Goal: Task Accomplishment & Management: Use online tool/utility

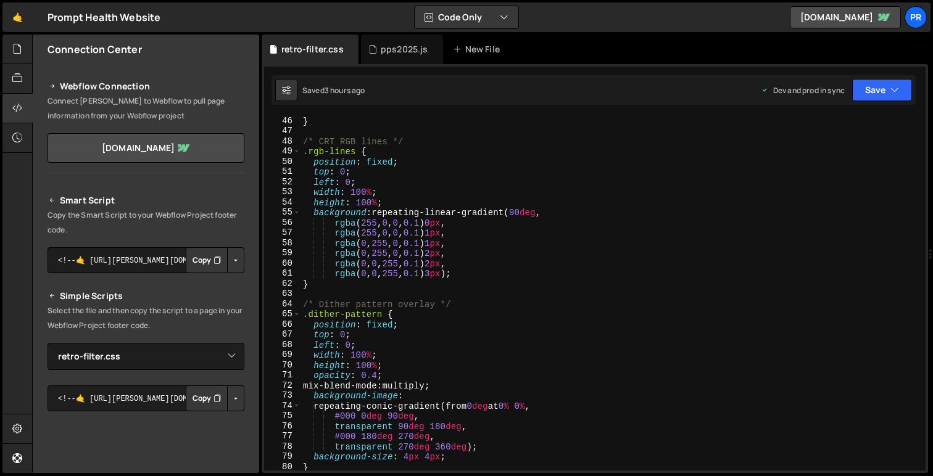
select select "45443"
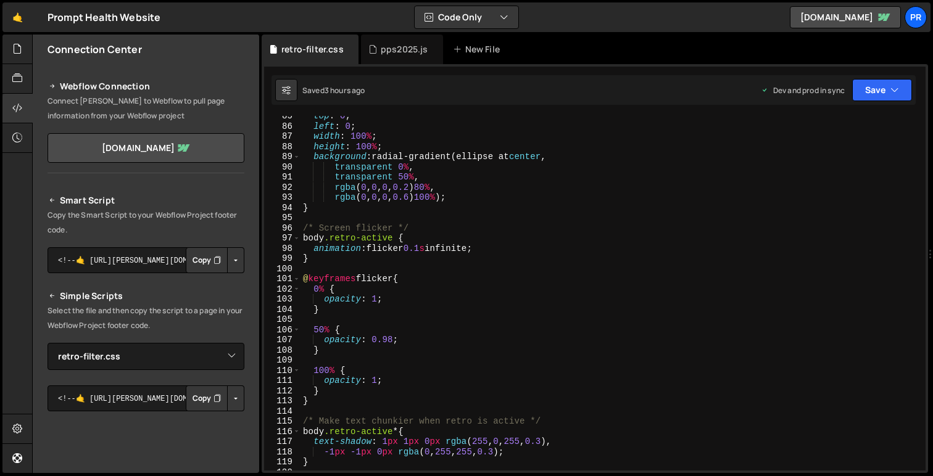
scroll to position [1039, 0]
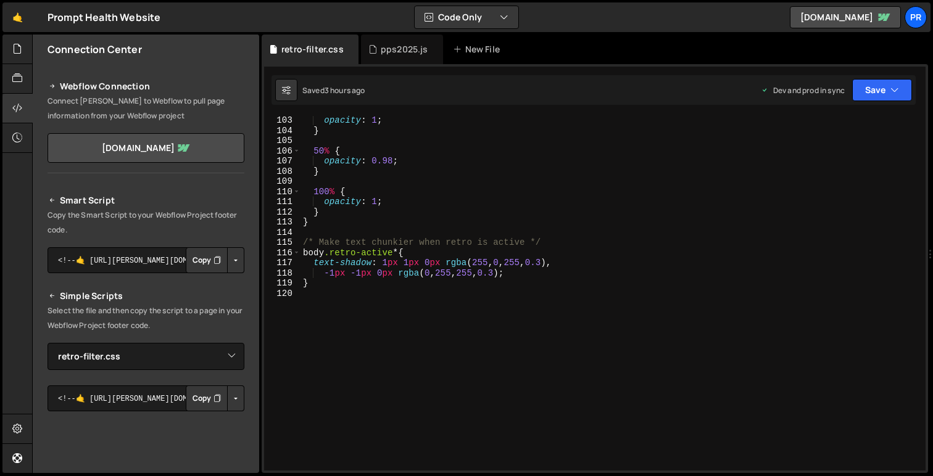
type textarea "}"
click at [335, 287] on div "opacity : 1 ; } 50 % { opacity : 0.98 ; } 100 % { opacity : 1 ; } } /* Make tex…" at bounding box center [610, 302] width 620 height 375
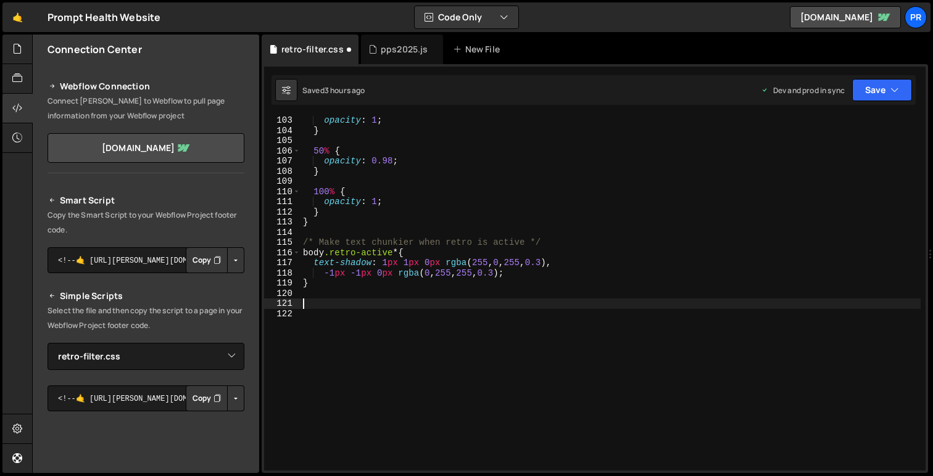
paste textarea "}"
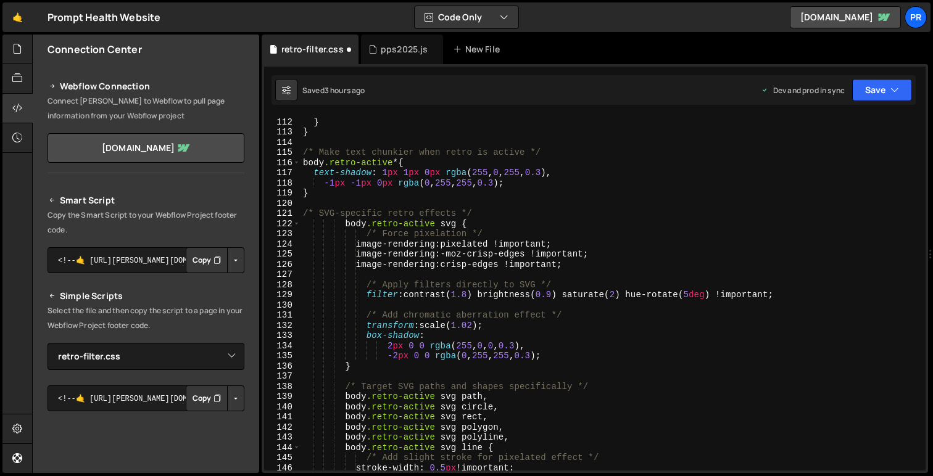
scroll to position [1131, 0]
click at [346, 223] on div "} } /* Make text chunkier when retro is active */ body .retro-active * { text-s…" at bounding box center [610, 302] width 620 height 375
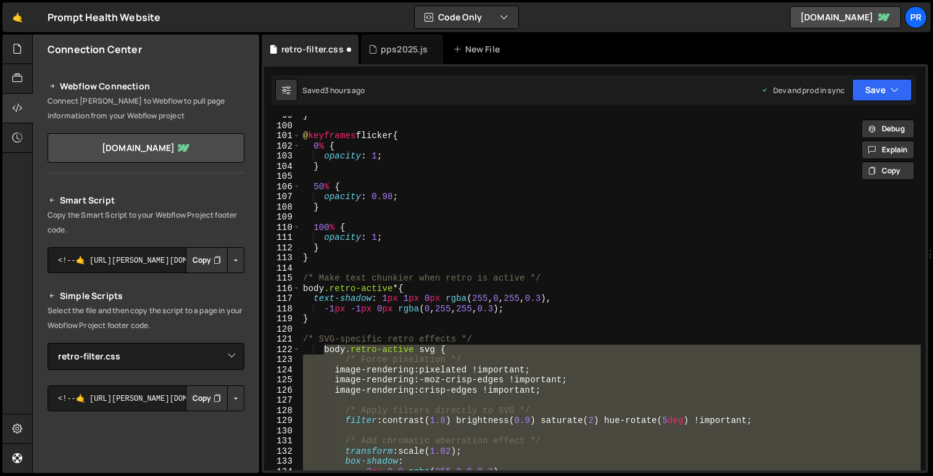
scroll to position [1003, 0]
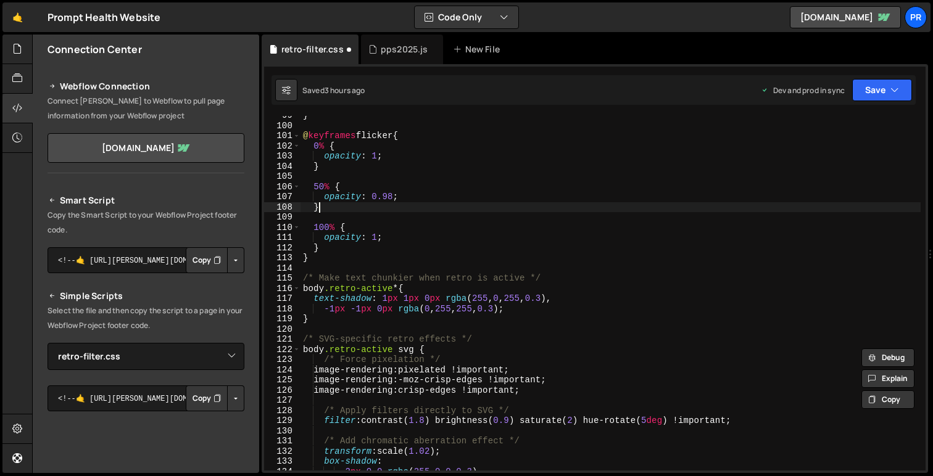
click at [402, 209] on div "} @ keyframes flicker { 0 % { opacity : 1 ; } 50 % { opacity : 0.98 ; } 100 % {…" at bounding box center [610, 297] width 620 height 375
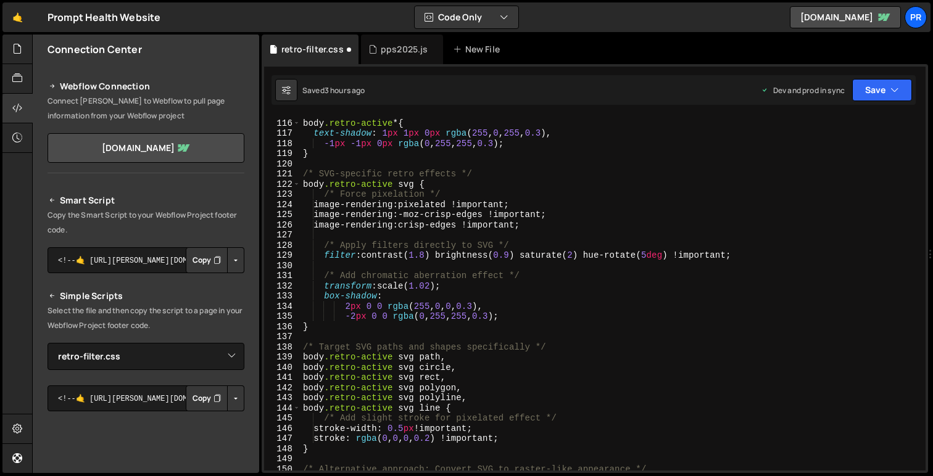
scroll to position [1170, 0]
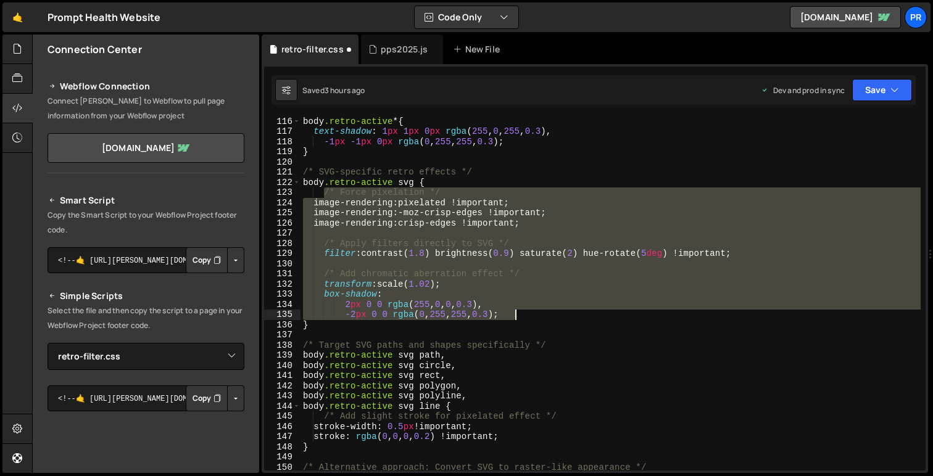
drag, startPoint x: 323, startPoint y: 194, endPoint x: 526, endPoint y: 312, distance: 235.0
click at [526, 312] on div "/* Make text chunkier when retro is active */ body .retro-active * { text-shado…" at bounding box center [610, 293] width 620 height 375
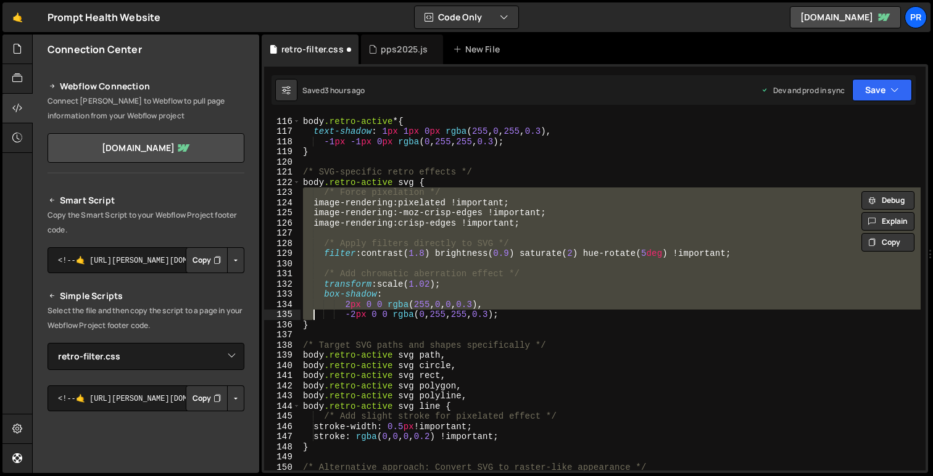
click at [504, 141] on div "/* Make text chunkier when retro is active */ body .retro-active * { text-shado…" at bounding box center [610, 293] width 620 height 375
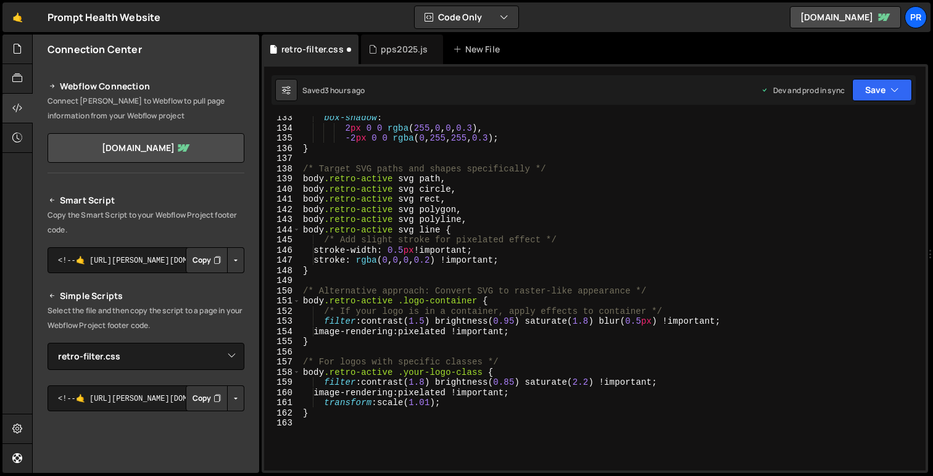
scroll to position [1348, 0]
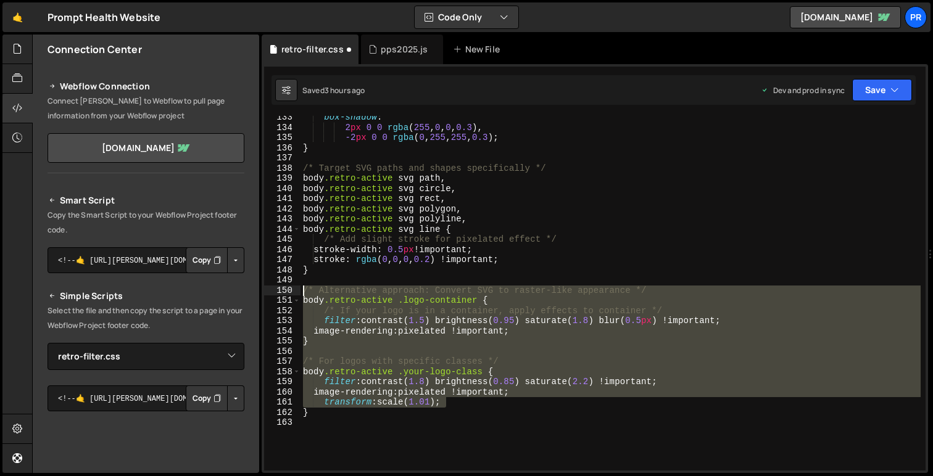
drag, startPoint x: 460, startPoint y: 402, endPoint x: 281, endPoint y: 286, distance: 214.1
click at [281, 286] on div "-1px -1px 0px rgba(0, 255, 255, 0.3); 133 134 135 136 137 138 139 140 141 142 1…" at bounding box center [594, 293] width 661 height 355
type textarea "/* Alternative approach: Convert SVG to raster-like appearance */ body.retro-ac…"
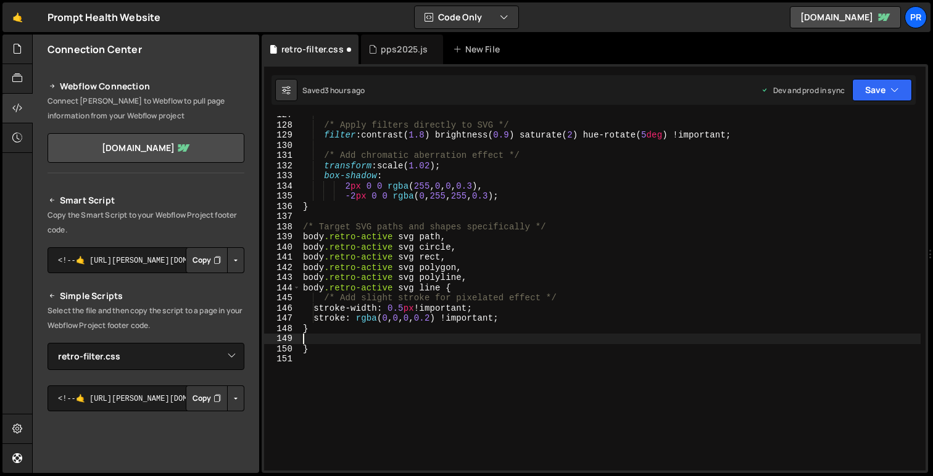
scroll to position [1286, 0]
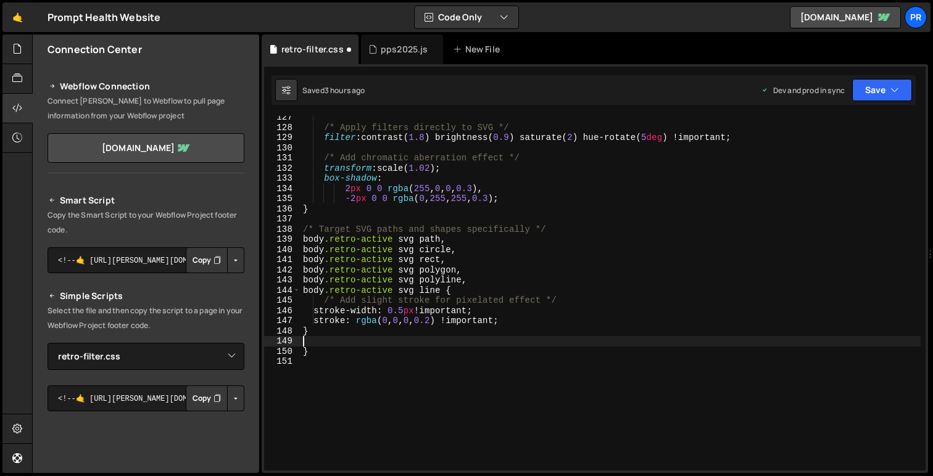
click at [316, 351] on div "/* Apply filters directly to SVG */ filter : contrast( 1.8 ) brightness( 0.9 ) …" at bounding box center [610, 299] width 620 height 375
type textarea "}"
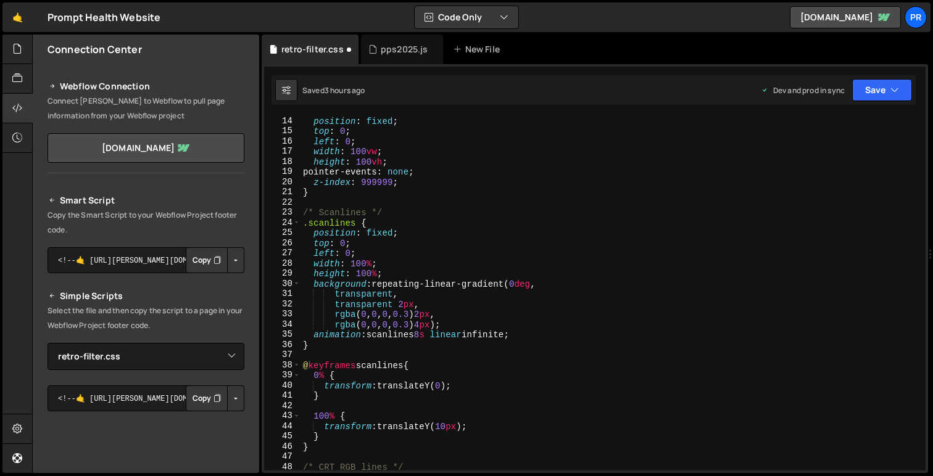
scroll to position [0, 0]
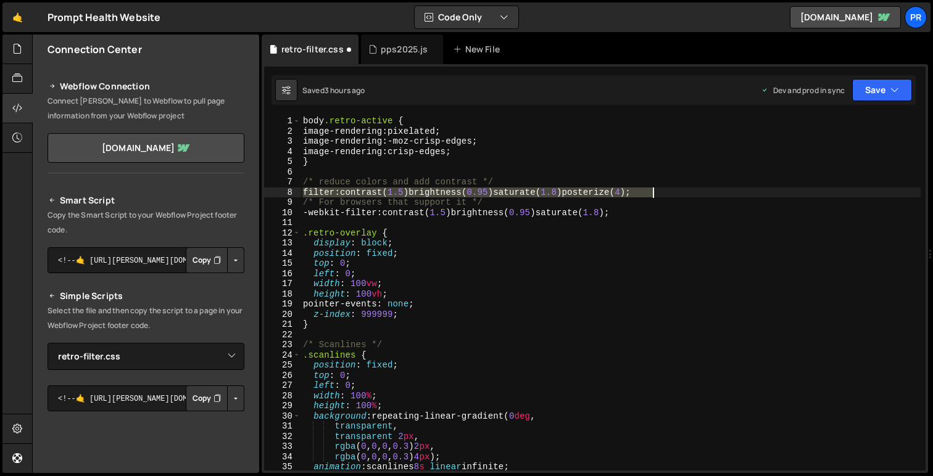
drag, startPoint x: 301, startPoint y: 192, endPoint x: 661, endPoint y: 195, distance: 359.7
click at [661, 195] on div "body .retro-active { image-rendering : pixelated ; image-rendering : -moz-crisp…" at bounding box center [610, 303] width 620 height 375
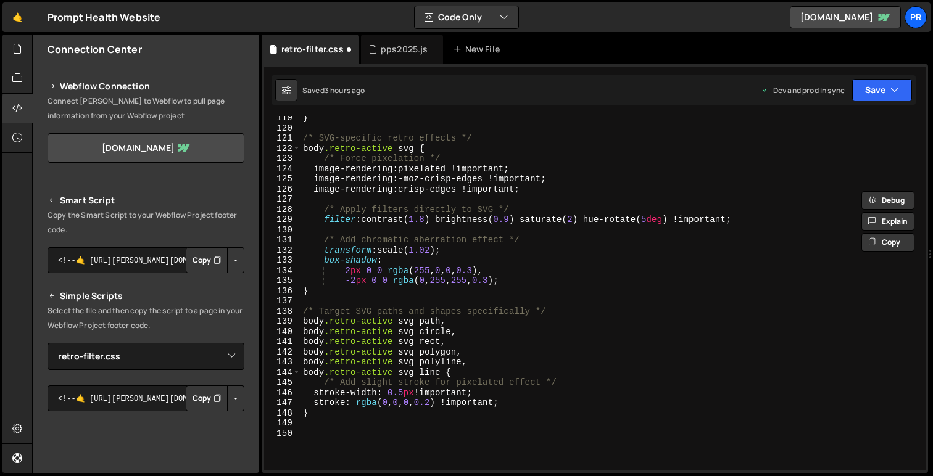
scroll to position [1204, 0]
click at [752, 219] on div "} /* SVG-specific retro effects */ body .retro-active svg { /* Force pixelation…" at bounding box center [610, 300] width 620 height 375
type textarea "filter: contrast(1.8) brightness(0.9) saturate(2) hue-rotate(5deg) !important;"
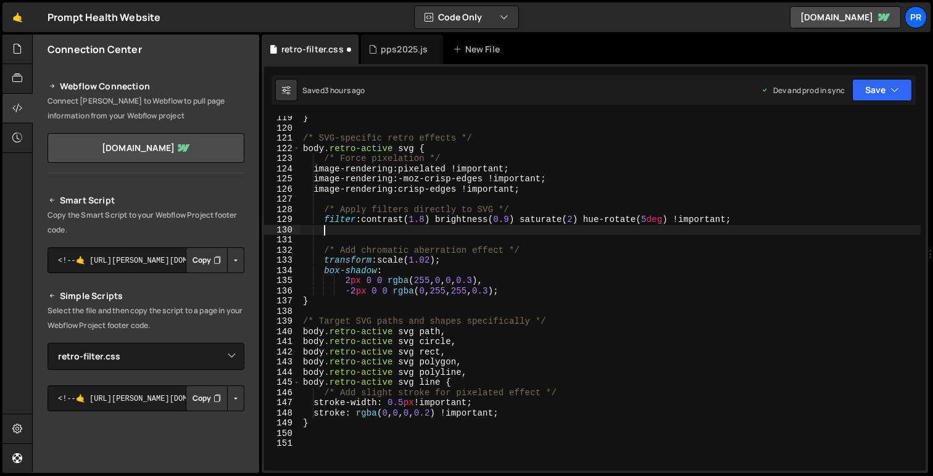
scroll to position [0, 1]
paste textarea "filter: contrast(1.5) brightness(0.95) saturate(1.8) posterize(4);"
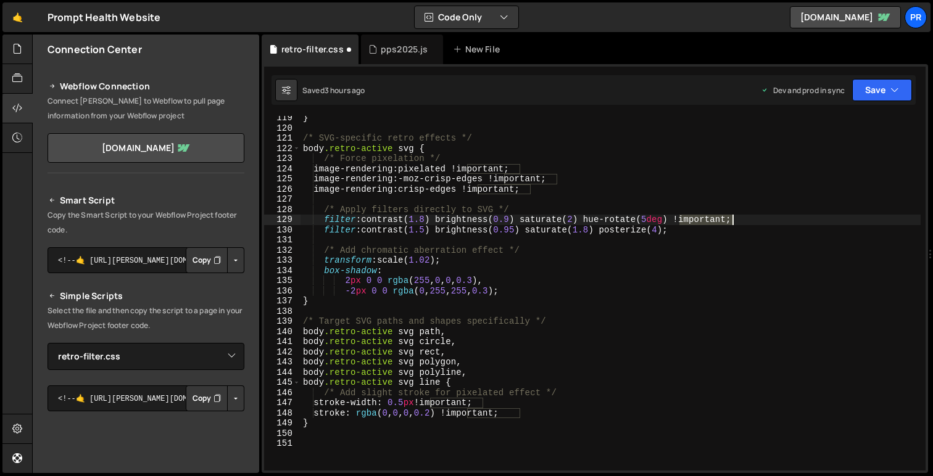
drag, startPoint x: 679, startPoint y: 220, endPoint x: 730, endPoint y: 215, distance: 50.8
click at [730, 215] on div "} /* SVG-specific retro effects */ body .retro-active svg { /* Force pixelation…" at bounding box center [610, 300] width 620 height 375
click at [668, 226] on div "} /* SVG-specific retro effects */ body .retro-active svg { /* Force pixelation…" at bounding box center [610, 300] width 620 height 375
paste textarea "!important"
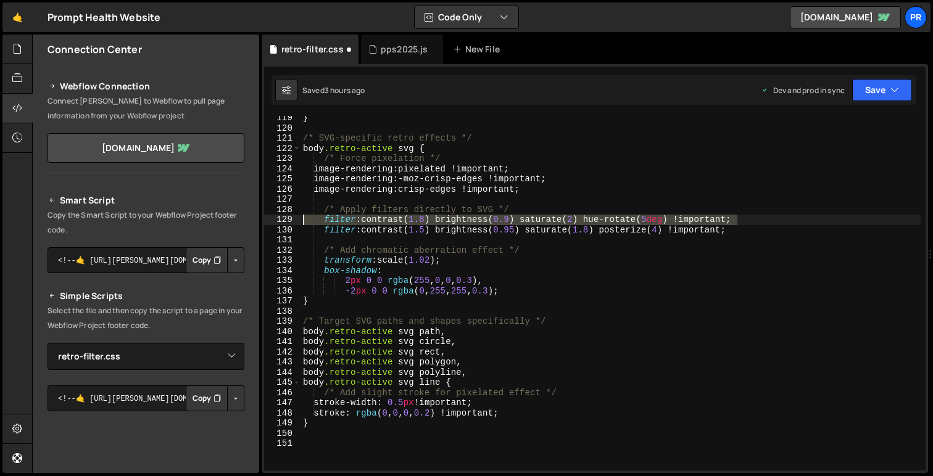
drag, startPoint x: 745, startPoint y: 220, endPoint x: 279, endPoint y: 221, distance: 466.5
click at [279, 221] on div "filter: contrast(1.5) brightness(0.95) saturate(1.8) posterize(4) !important; 1…" at bounding box center [594, 293] width 661 height 355
type textarea "filter: contrast(1.8) brightness(0.9) saturate(2) hue-rotate(5deg) !important;"
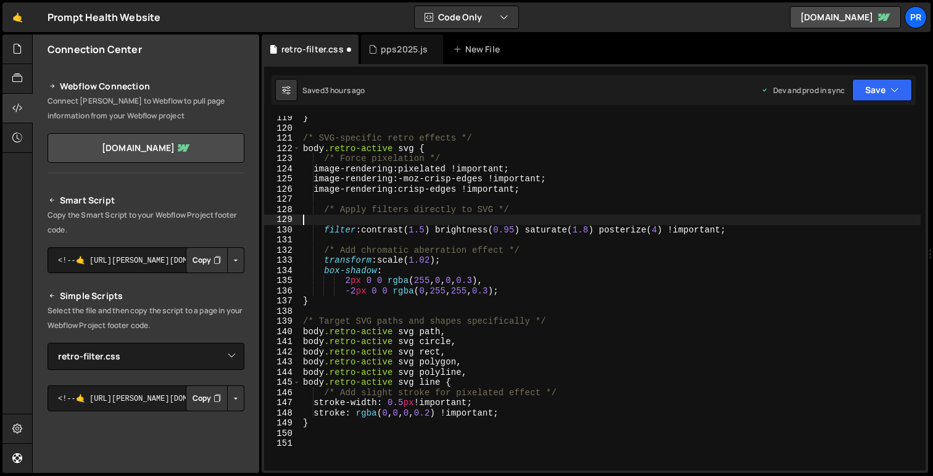
scroll to position [0, 0]
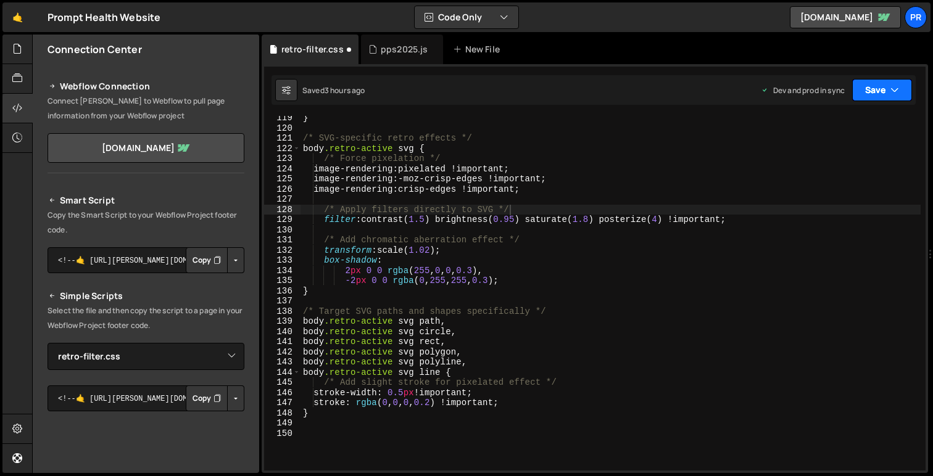
click at [881, 97] on button "Save" at bounding box center [882, 90] width 60 height 22
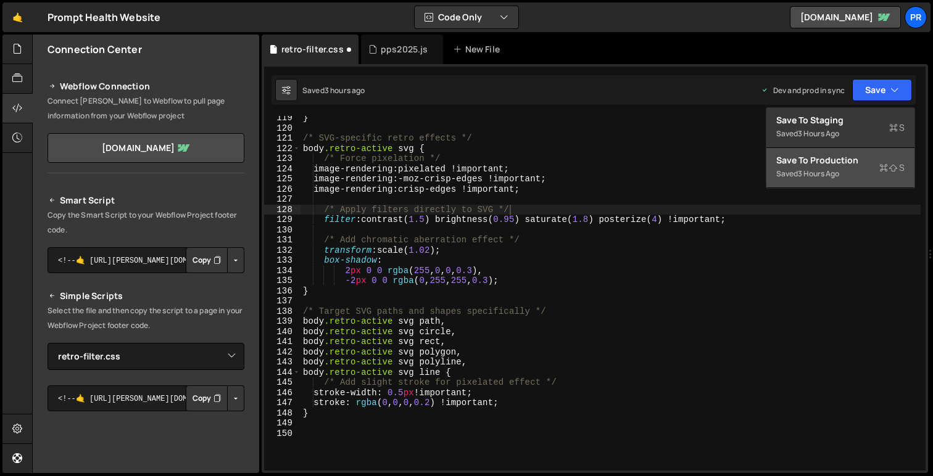
click at [842, 163] on div "Save to Production S" at bounding box center [840, 160] width 128 height 12
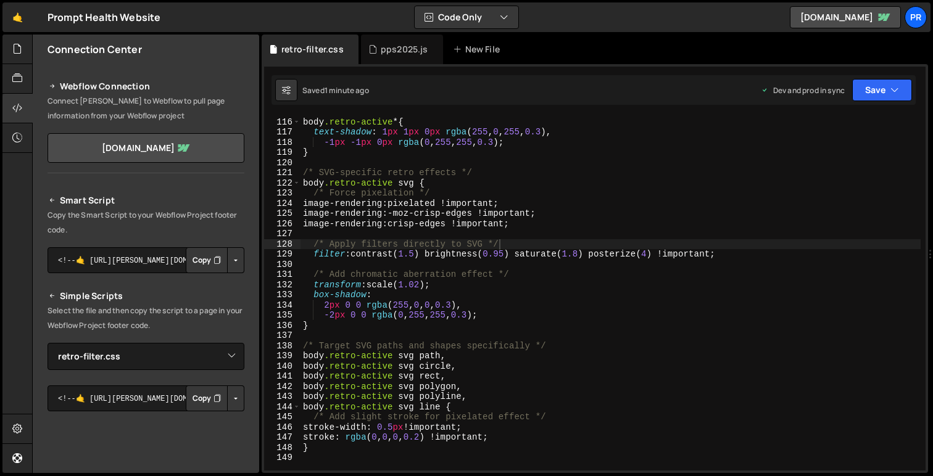
scroll to position [1179, 0]
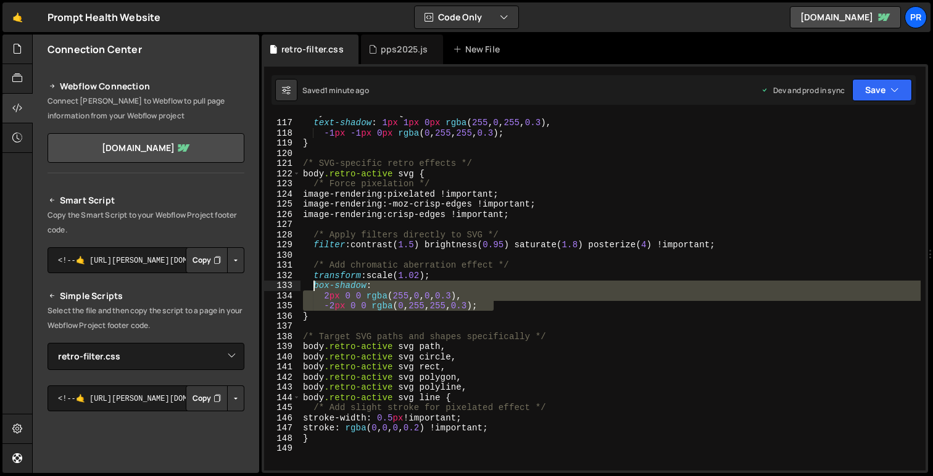
drag, startPoint x: 504, startPoint y: 307, endPoint x: 313, endPoint y: 290, distance: 192.0
click at [313, 290] on div "body .retro-active * { text-shadow : 1 px 1 px 0 px rgba ( 255 , 0 , 255 , 0.3 …" at bounding box center [610, 294] width 620 height 375
type textarea "box-shadow: 2px 0 0 rgba(255, 0, 0, 0.3),"
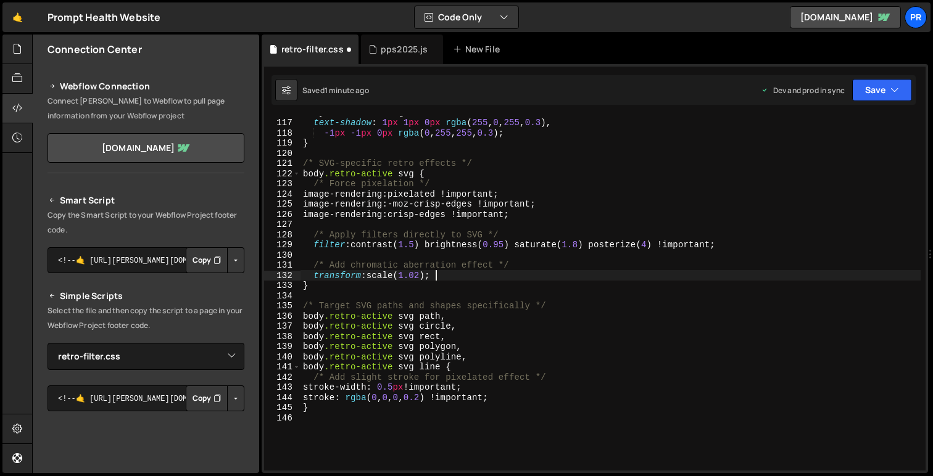
click at [531, 400] on div "body .retro-active * { text-shadow : 1 px 1 px 0 px rgba ( 255 , 0 , 255 , 0.3 …" at bounding box center [610, 294] width 620 height 375
type textarea "stroke: rgba(0, 0, 0, 0.2) !important;"
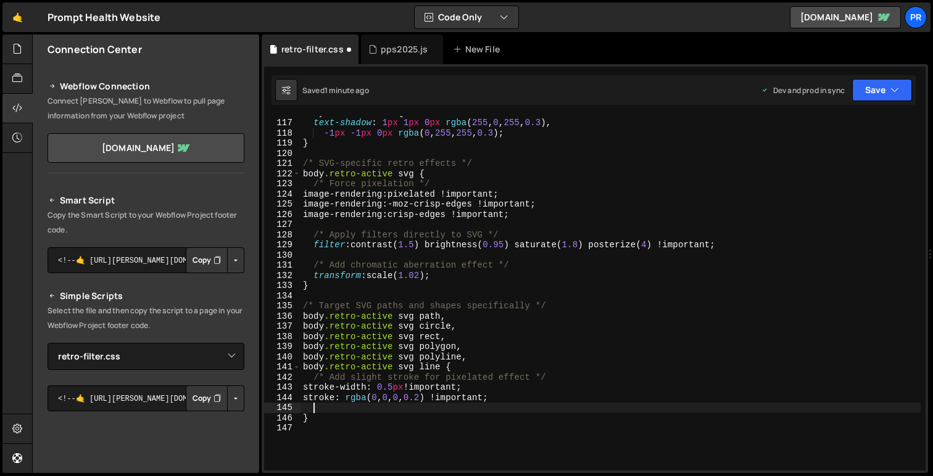
paste textarea "-2px 0 0 rgba(0, 255, 255, 0.3);"
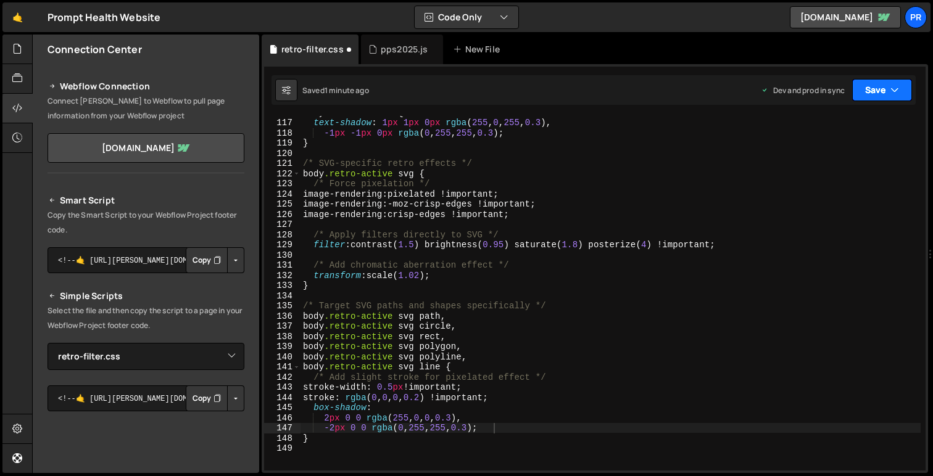
click at [888, 92] on button "Save" at bounding box center [882, 90] width 60 height 22
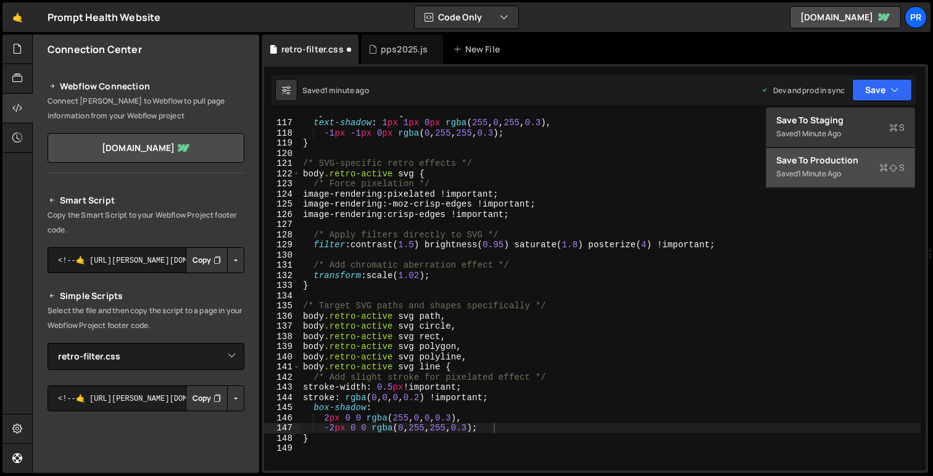
click at [847, 170] on div "Saved 1 minute ago" at bounding box center [840, 174] width 128 height 15
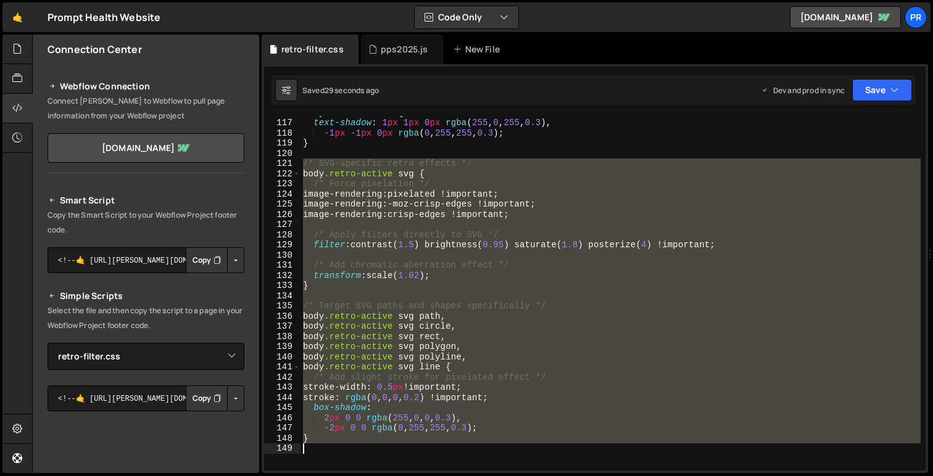
drag, startPoint x: 302, startPoint y: 160, endPoint x: 491, endPoint y: 495, distance: 384.8
click at [491, 476] on html "Projects [GEOGRAPHIC_DATA] Blog Pr Projects Your Teams Account Upgrade Logout" at bounding box center [466, 238] width 933 height 476
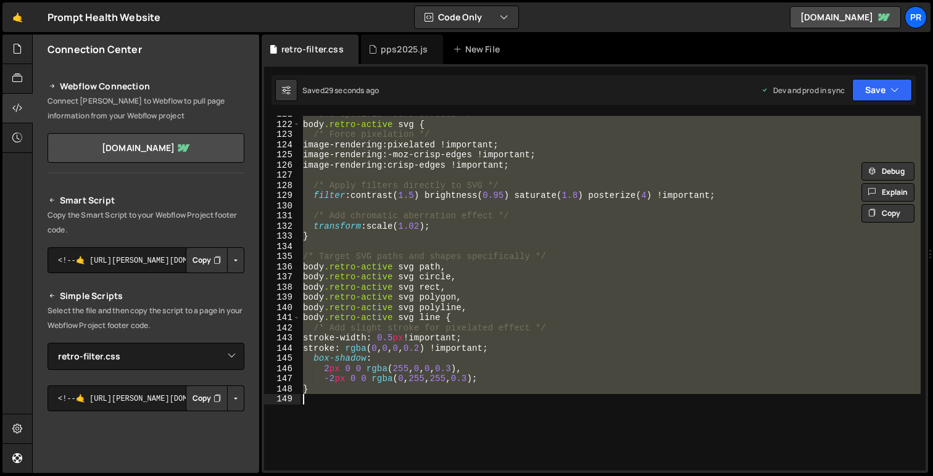
scroll to position [1231, 0]
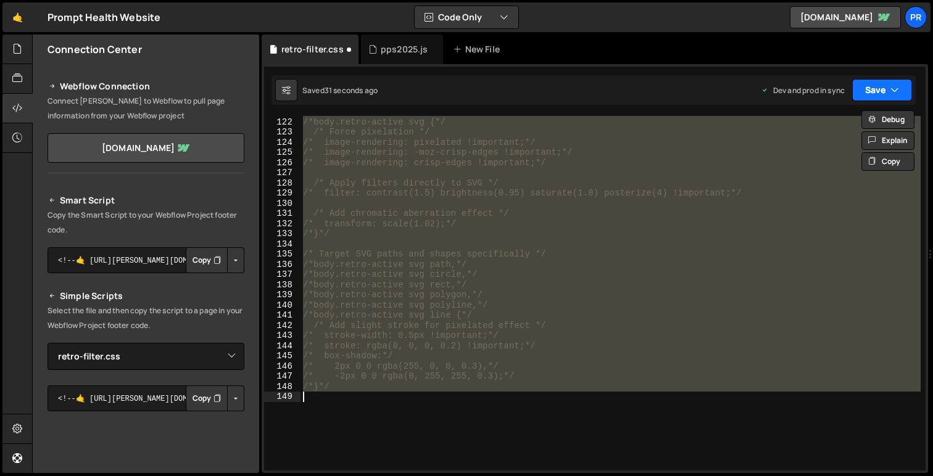
click at [881, 94] on button "Save" at bounding box center [882, 90] width 60 height 22
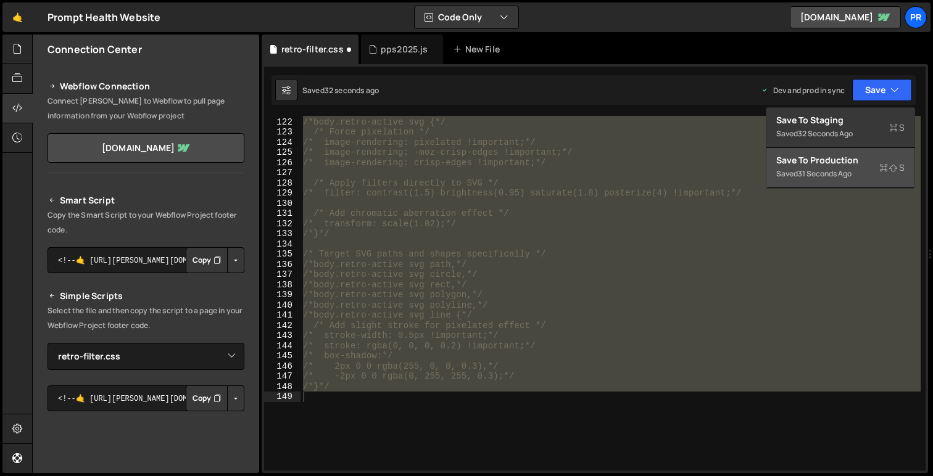
click at [844, 160] on div "Save to Production S" at bounding box center [840, 160] width 128 height 12
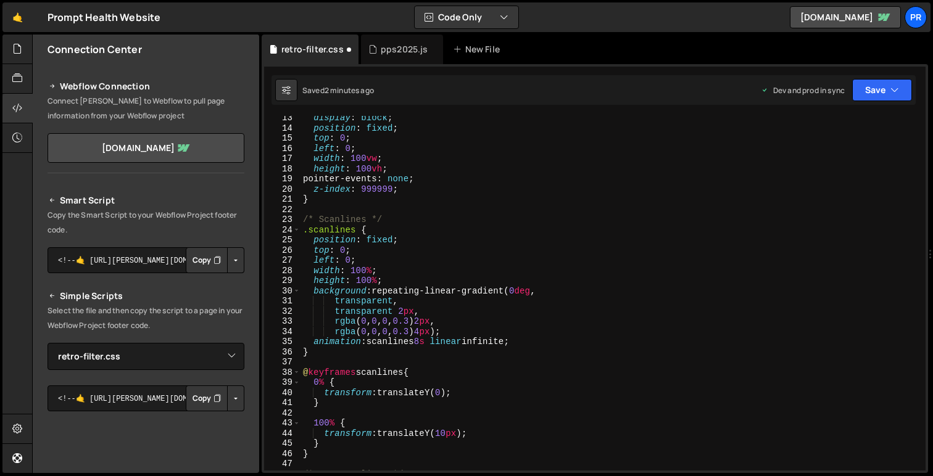
scroll to position [133, 0]
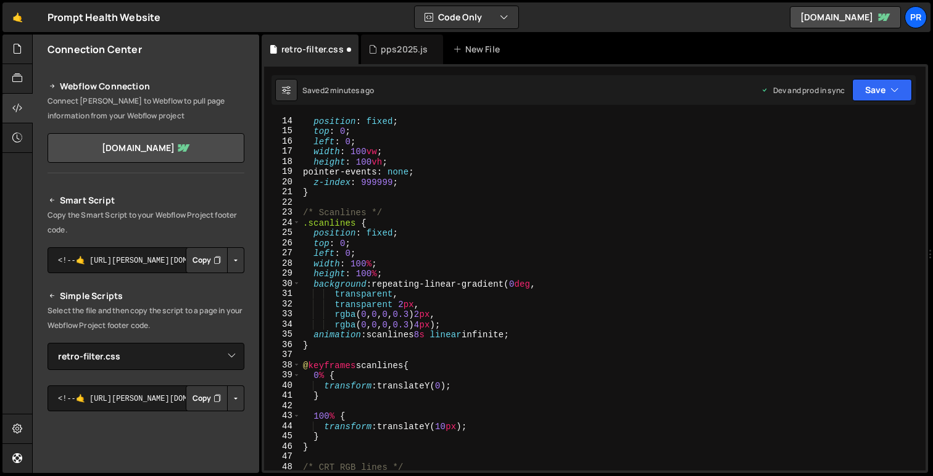
click at [405, 195] on div "position : fixed ; top : 0 ; left : 0 ; width : 100 vw ; height : 100 vh ; poin…" at bounding box center [610, 303] width 620 height 375
click at [404, 181] on div "position : fixed ; top : 0 ; left : 0 ; width : 100 vw ; height : 100 vh ; poin…" at bounding box center [610, 303] width 620 height 375
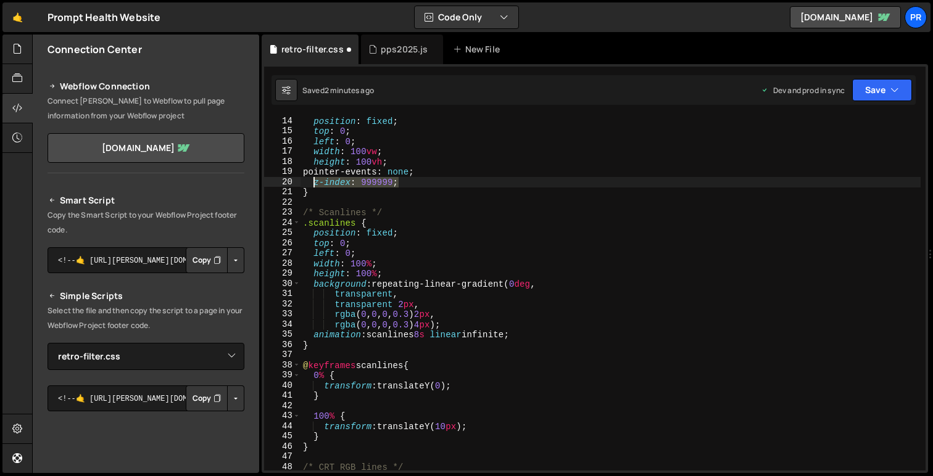
drag, startPoint x: 402, startPoint y: 182, endPoint x: 315, endPoint y: 184, distance: 87.0
click at [315, 184] on div "position : fixed ; top : 0 ; left : 0 ; width : 100 vw ; height : 100 vh ; poin…" at bounding box center [610, 303] width 620 height 375
click at [402, 230] on div "position : fixed ; top : 0 ; left : 0 ; width : 100 vw ; height : 100 vh ; poin…" at bounding box center [610, 303] width 620 height 375
type textarea "position: fixed;"
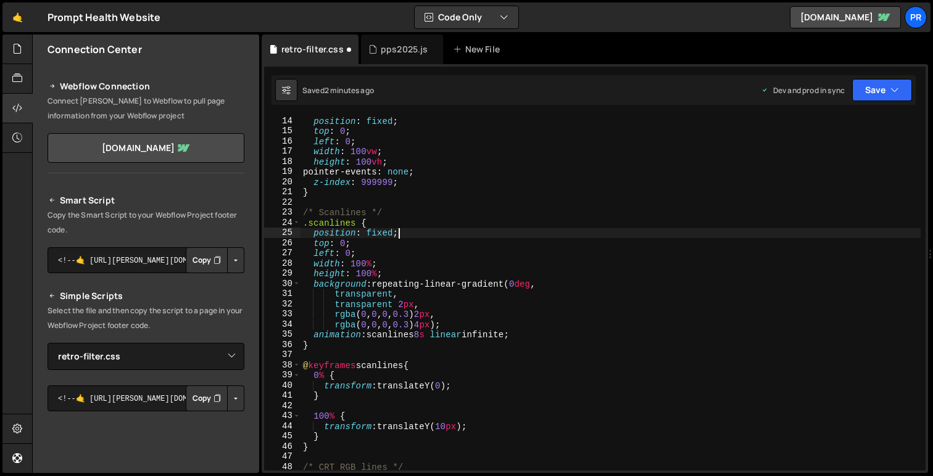
paste textarea "z-index: 999999;"
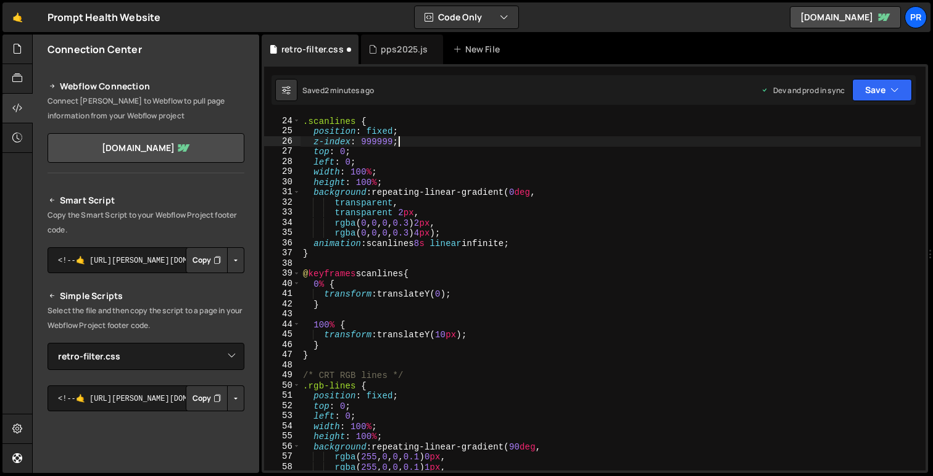
scroll to position [242, 0]
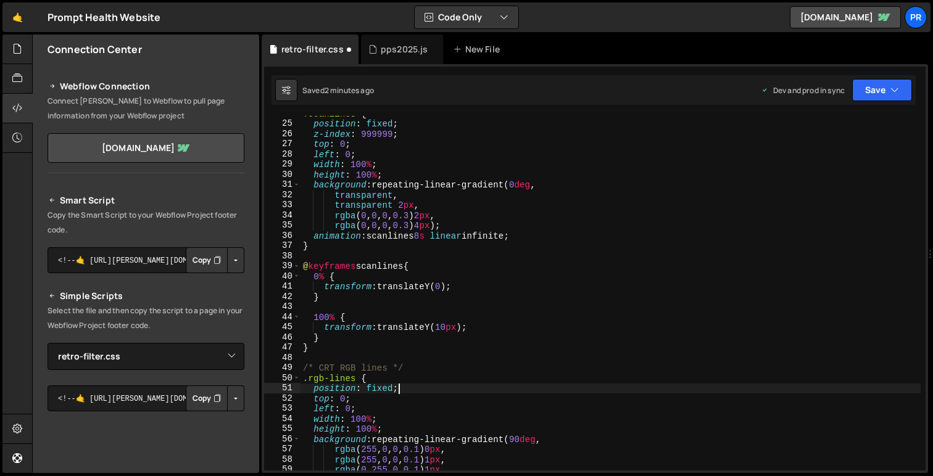
click at [407, 384] on div ".scanlines { position : fixed ; z-index : 999999 ; top : 0 ; left : 0 ; width :…" at bounding box center [610, 296] width 620 height 375
type textarea "position: fixed;"
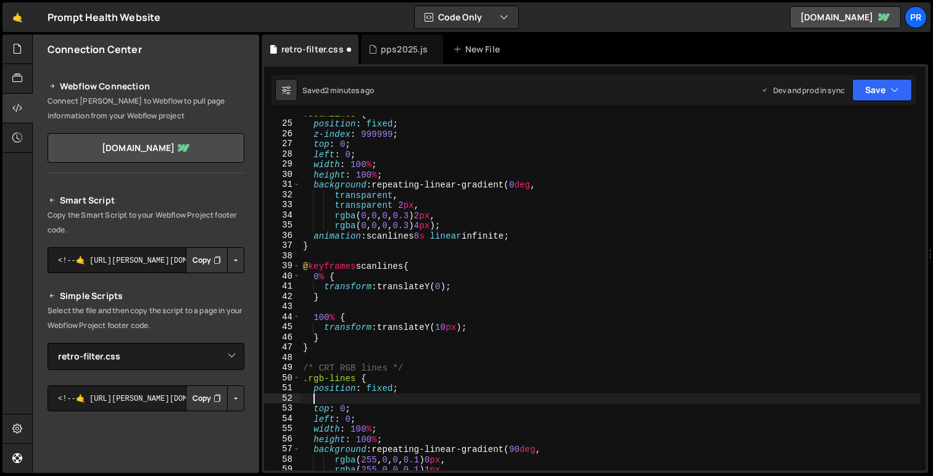
paste textarea "z-index: 999999;"
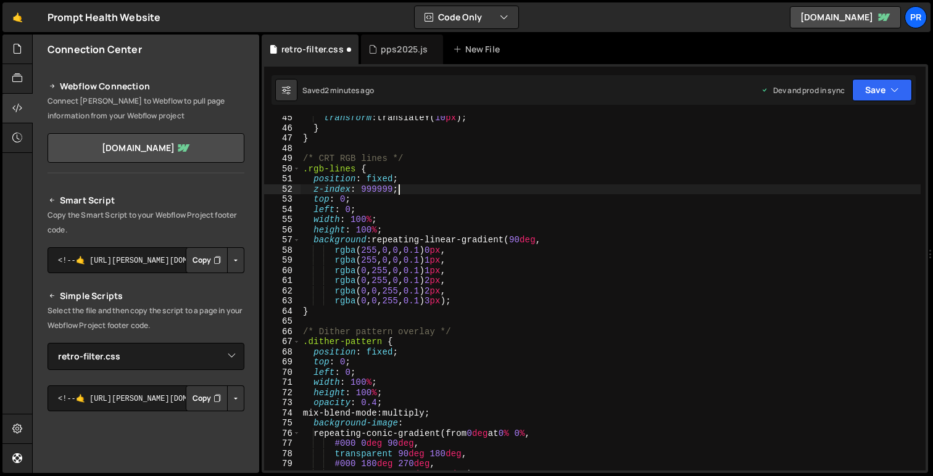
scroll to position [481, 0]
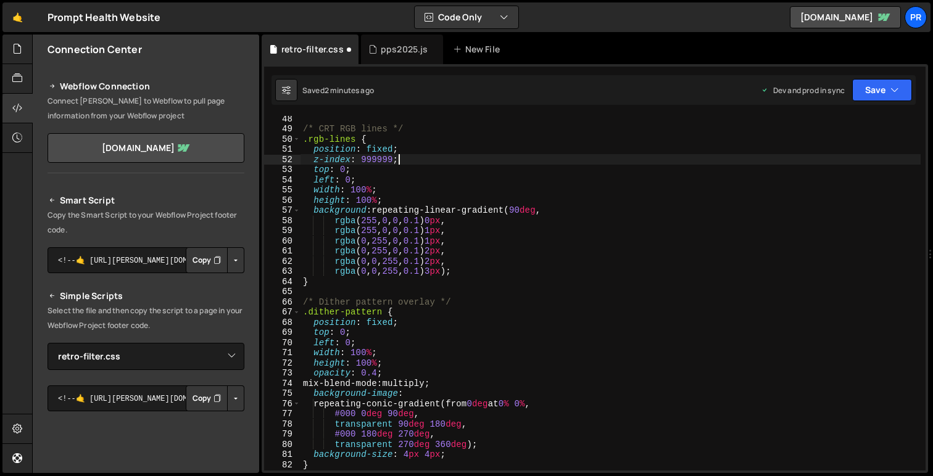
click at [401, 322] on div "/* CRT RGB lines */ .rgb-lines { position : fixed ; z-index : 999999 ; top : 0 …" at bounding box center [610, 301] width 620 height 375
type textarea "position: fixed;"
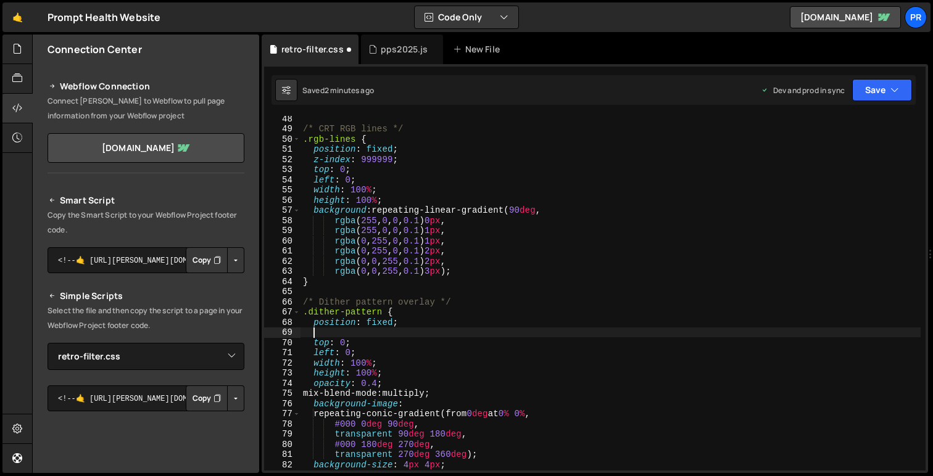
paste textarea "z-index: 999999;"
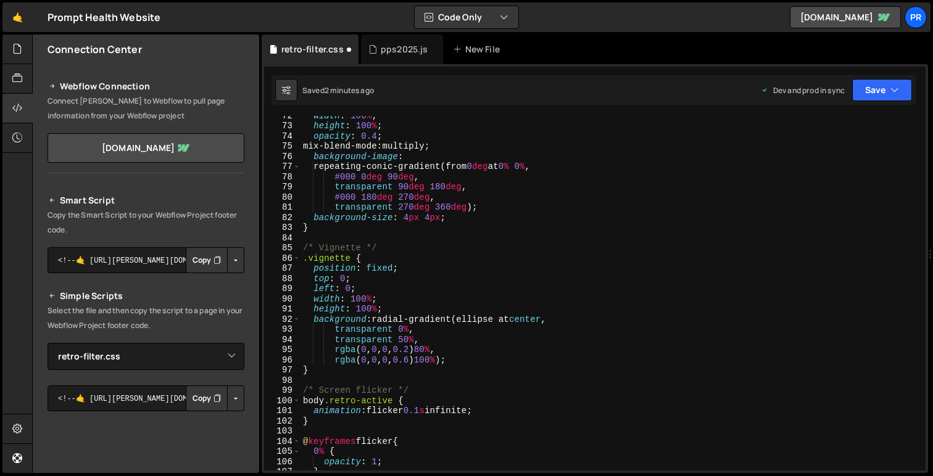
scroll to position [733, 0]
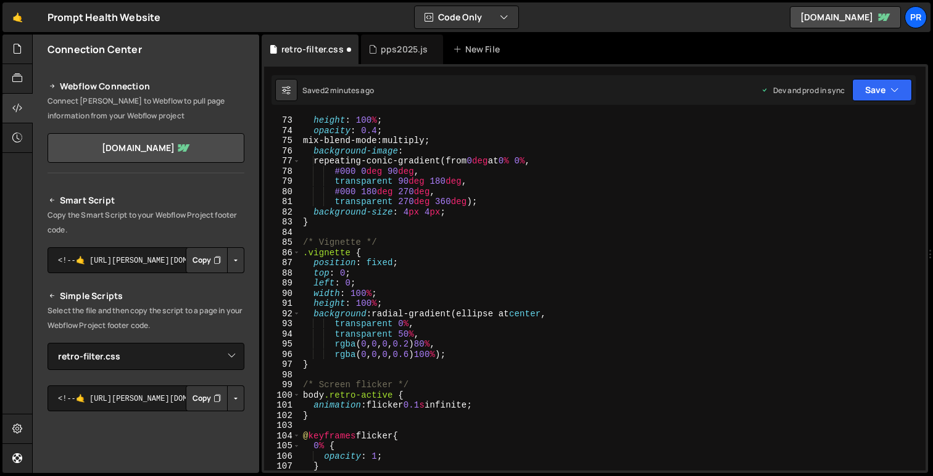
click at [408, 262] on div "height : 100 % ; opacity : 0.4 ; mix-blend-mode : multiply ; background-image :…" at bounding box center [610, 302] width 620 height 375
type textarea "position: fixed;"
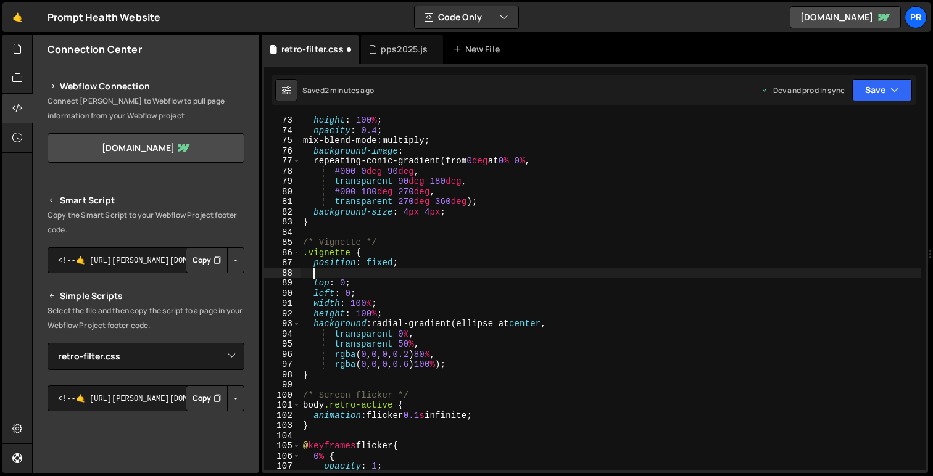
paste textarea "z-index: 999999;"
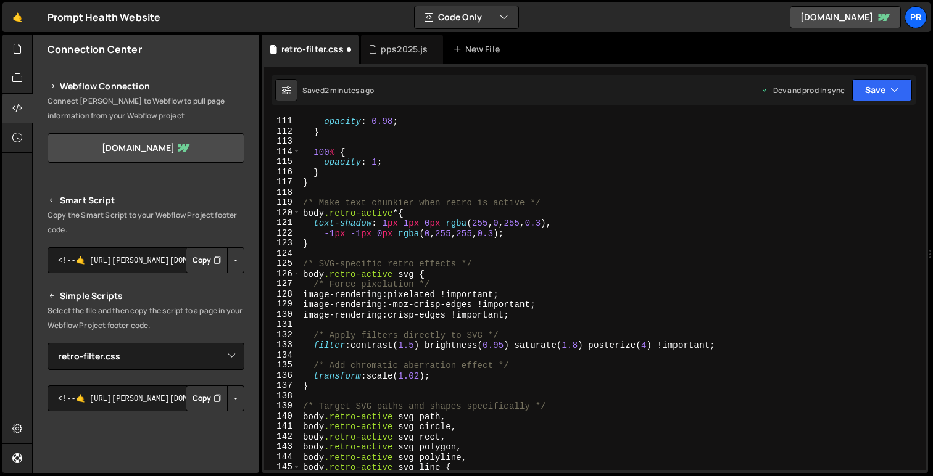
scroll to position [1134, 0]
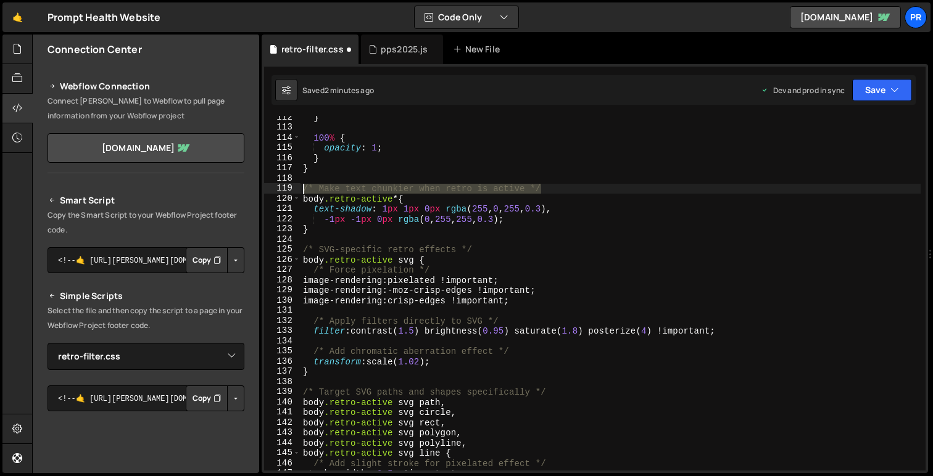
drag, startPoint x: 553, startPoint y: 188, endPoint x: 281, endPoint y: 191, distance: 272.1
click at [281, 191] on div "z-index: 999999; 112 113 114 115 116 117 118 119 120 121 122 123 124 125 126 12…" at bounding box center [594, 293] width 661 height 355
type textarea "/* Make text chunkier when retro is active */"
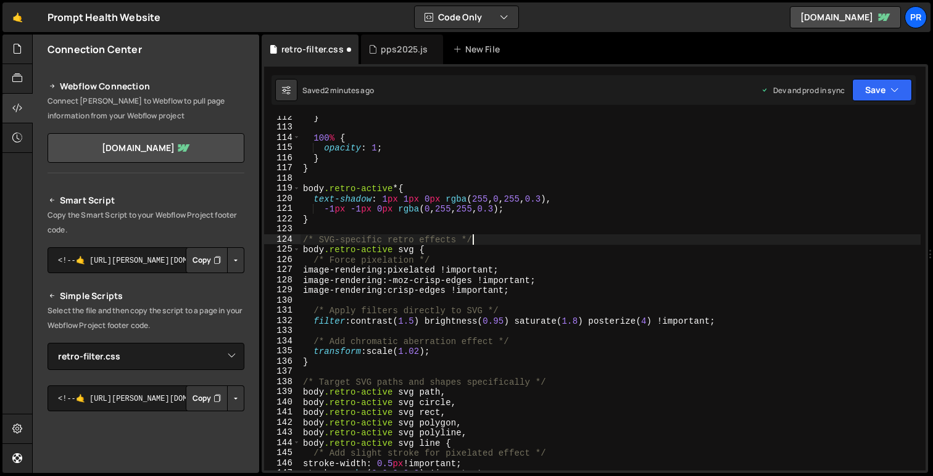
drag, startPoint x: 494, startPoint y: 240, endPoint x: 478, endPoint y: 241, distance: 16.1
click at [478, 241] on div "} 100 % { opacity : 1 ; } } body .retro-active * { text-shadow : 1 px 1 px 0 px…" at bounding box center [610, 299] width 620 height 375
click at [902, 91] on button "Save" at bounding box center [882, 90] width 60 height 22
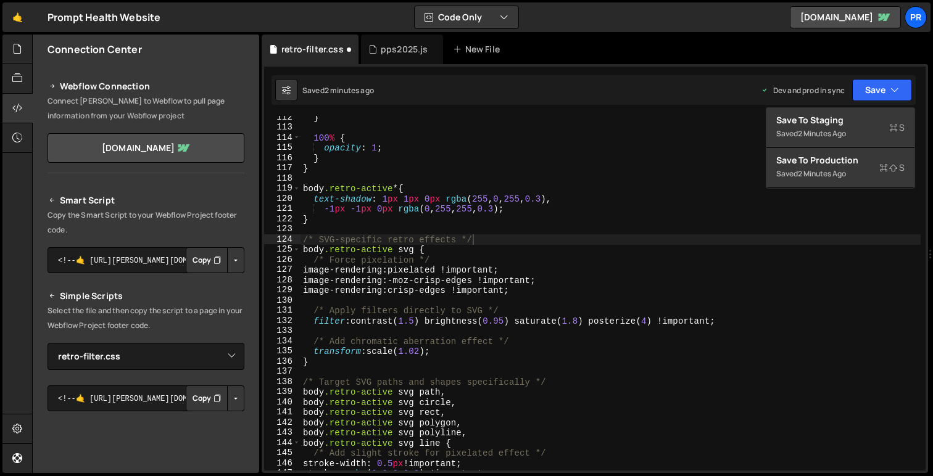
click at [384, 288] on div "} 100 % { opacity : 1 ; } } body .retro-active * { text-shadow : 1 px 1 px 0 px…" at bounding box center [610, 299] width 620 height 375
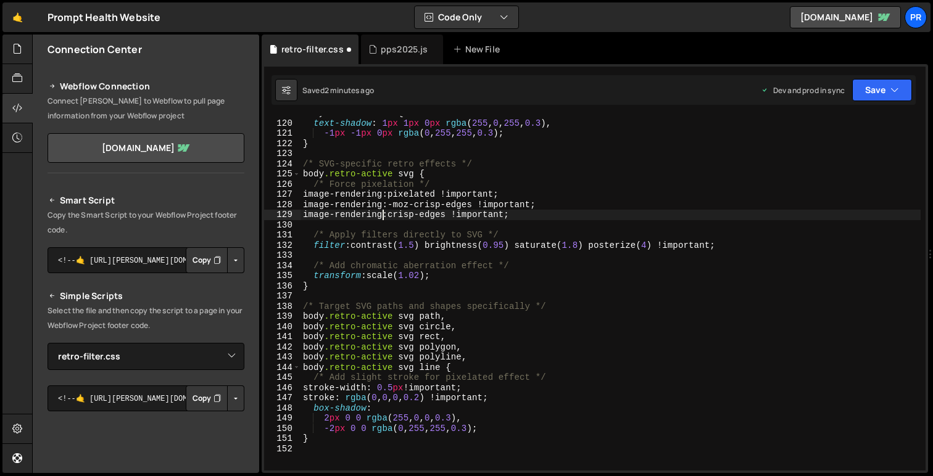
scroll to position [1218, 0]
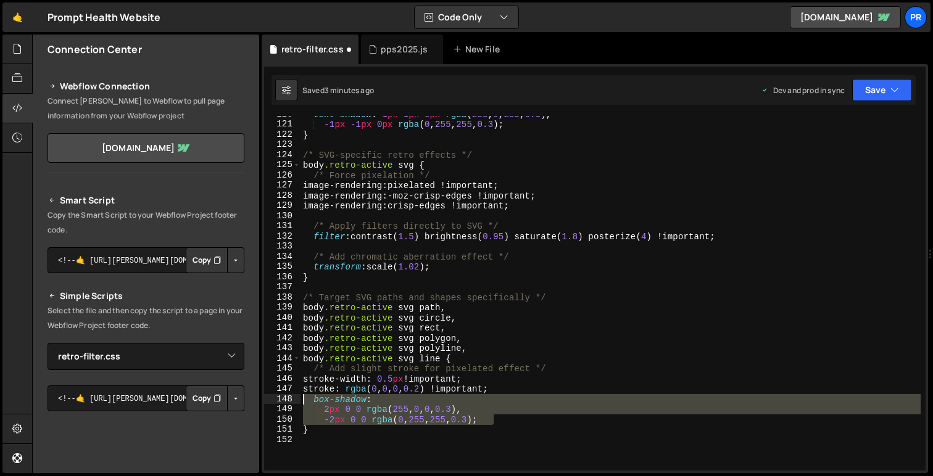
drag, startPoint x: 502, startPoint y: 423, endPoint x: 279, endPoint y: 400, distance: 223.9
click at [279, 400] on div "image-rendering: crisp-edges !important; 120 121 122 123 124 125 126 127 128 12…" at bounding box center [594, 293] width 661 height 355
type textarea "box-shadow: 2px 0 0 rgba(255, 0, 0, 0.3),"
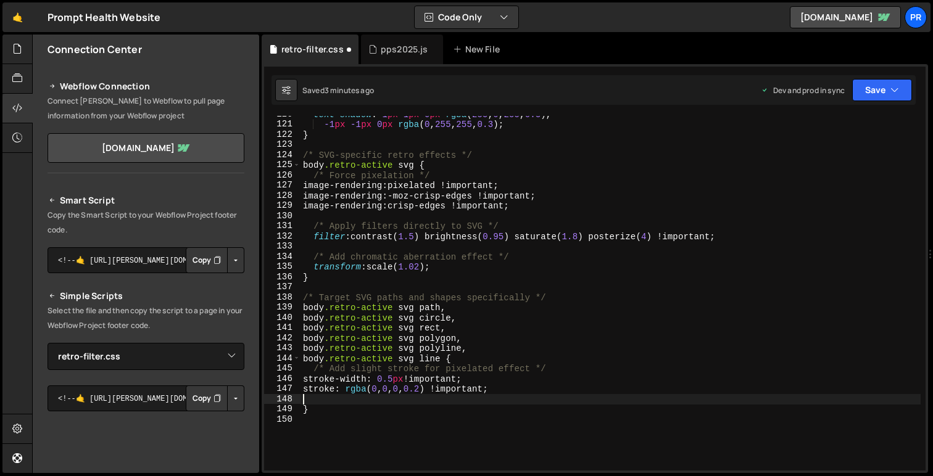
type textarea "stroke: rgba(0, 0, 0, 0.2) !important;"
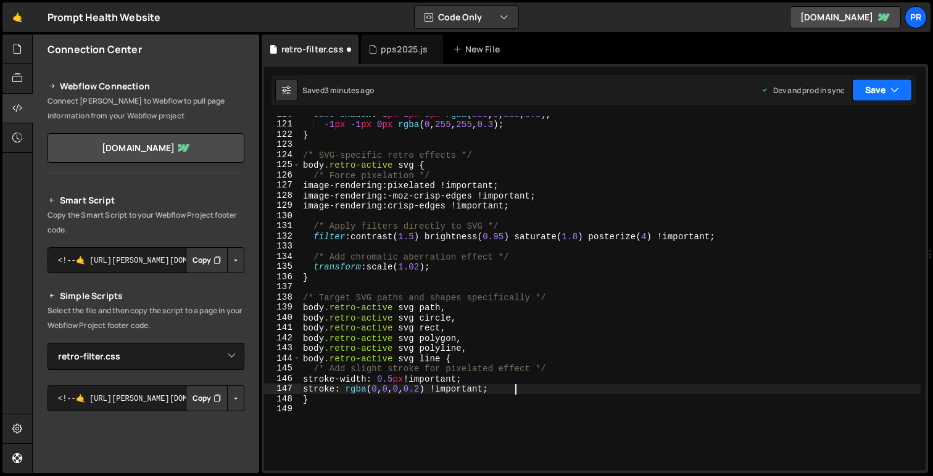
click at [882, 90] on button "Save" at bounding box center [882, 90] width 60 height 22
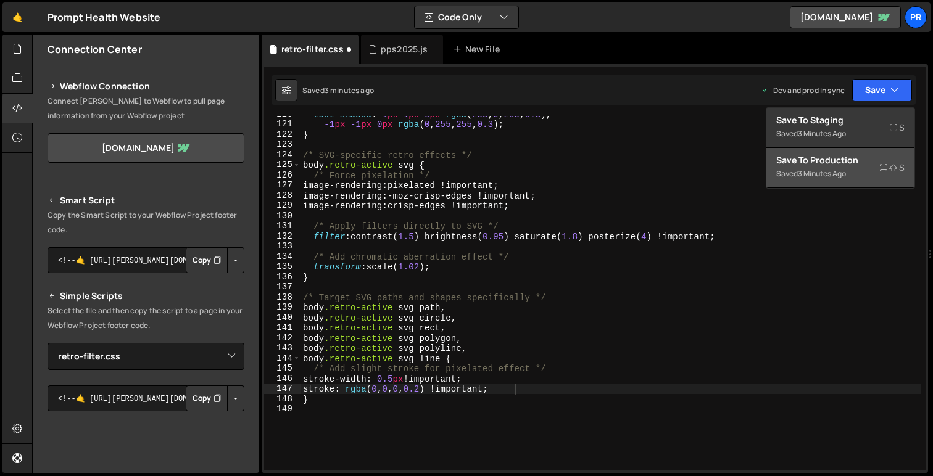
click at [835, 172] on div "3 minutes ago" at bounding box center [822, 173] width 48 height 10
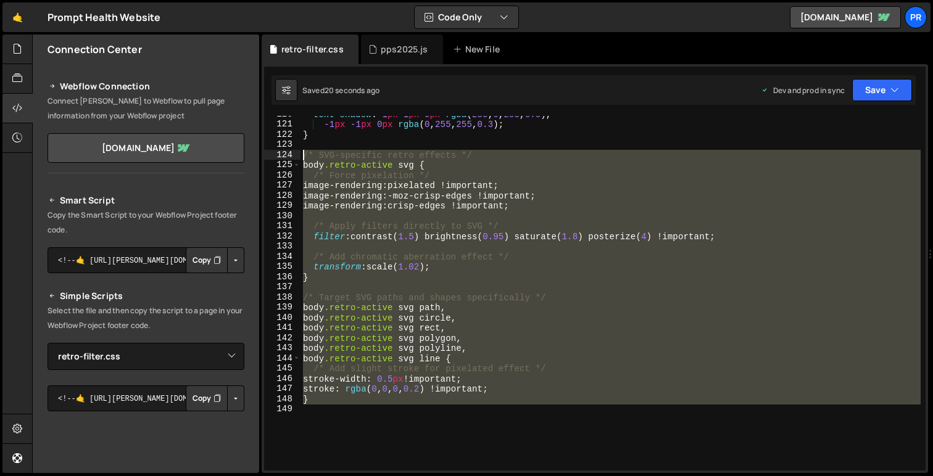
drag, startPoint x: 356, startPoint y: 406, endPoint x: 285, endPoint y: 157, distance: 259.2
click at [286, 157] on div "120 121 122 123 124 125 126 127 128 129 130 131 132 133 134 135 136 137 138 139…" at bounding box center [594, 293] width 661 height 355
type textarea "/* SVG-specific retro effects */ body.retro-active svg {"
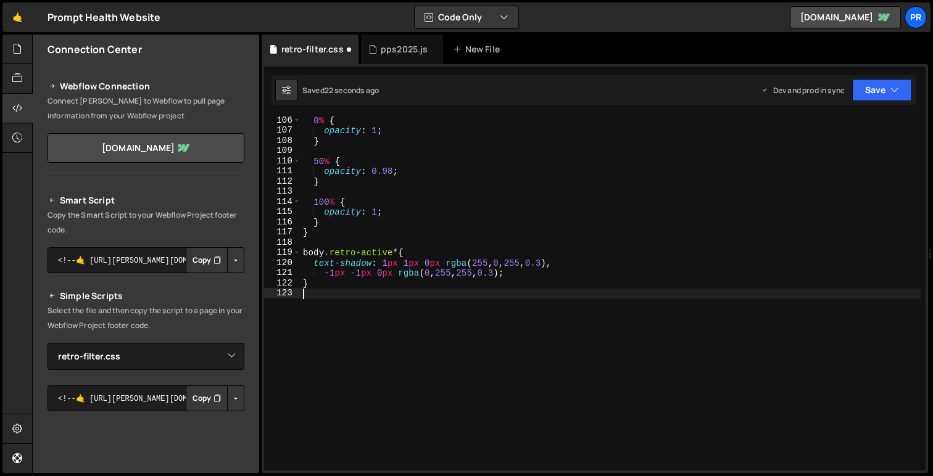
scroll to position [1070, 0]
click at [886, 91] on button "Save" at bounding box center [882, 90] width 60 height 22
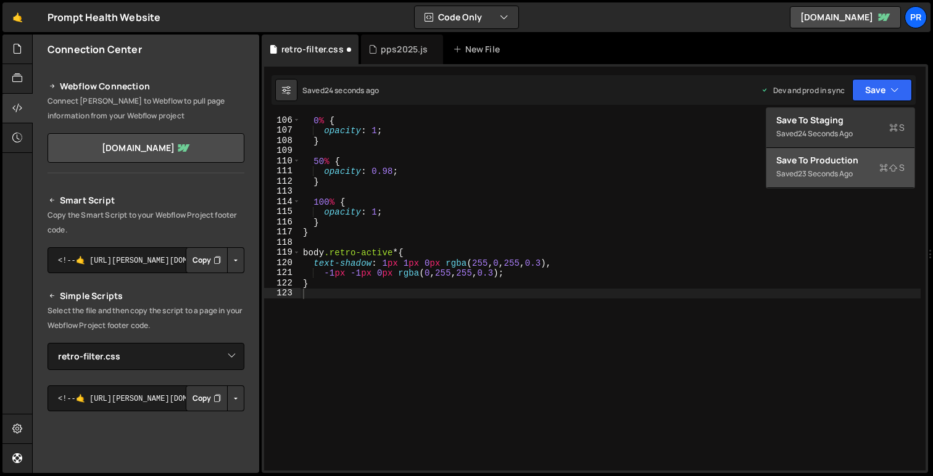
click at [839, 168] on div "23 seconds ago" at bounding box center [825, 173] width 55 height 10
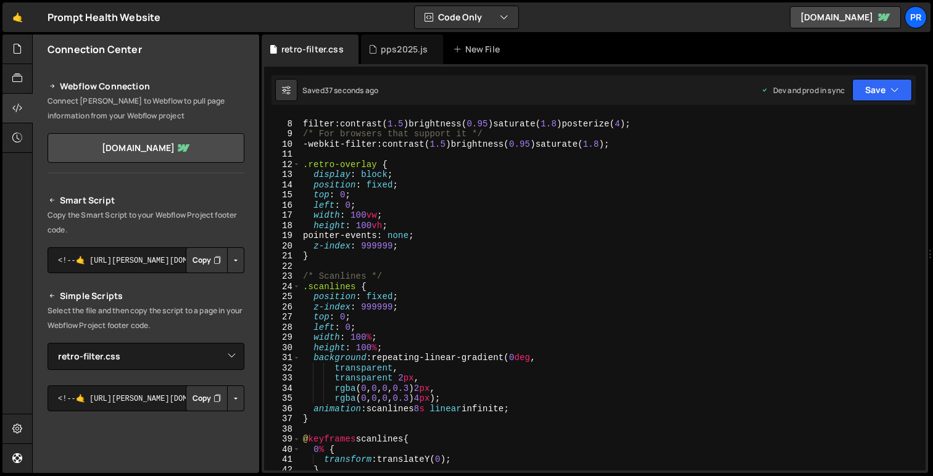
scroll to position [0, 0]
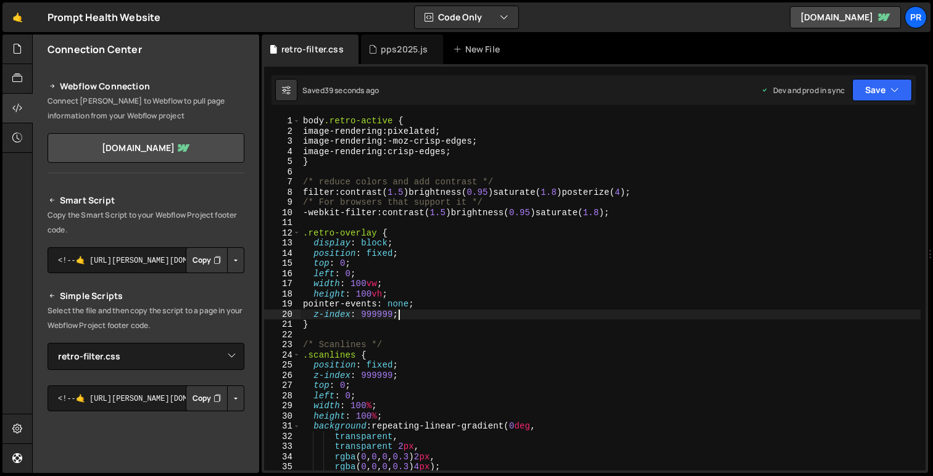
click at [428, 310] on div "body .retro-active { image-rendering : pixelated ; image-rendering : -moz-crisp…" at bounding box center [610, 303] width 620 height 375
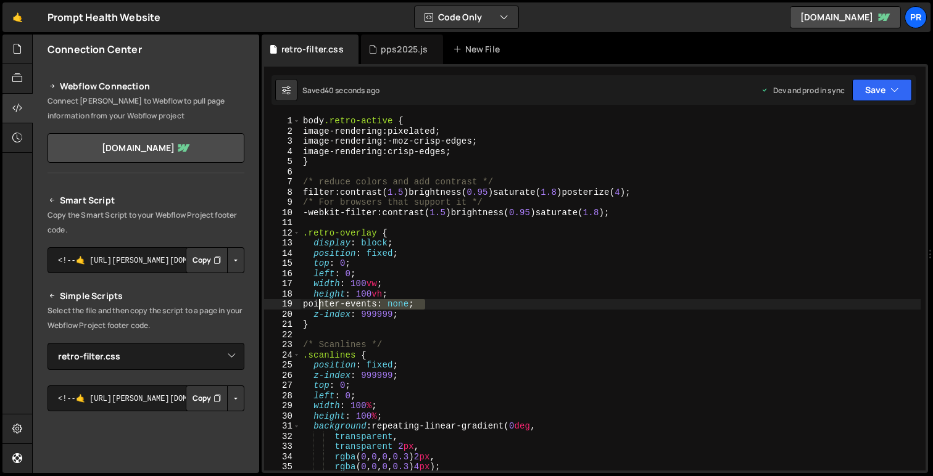
drag, startPoint x: 433, startPoint y: 307, endPoint x: 315, endPoint y: 307, distance: 117.8
click at [315, 307] on div "body .retro-active { image-rendering : pixelated ; image-rendering : -moz-crisp…" at bounding box center [610, 303] width 620 height 375
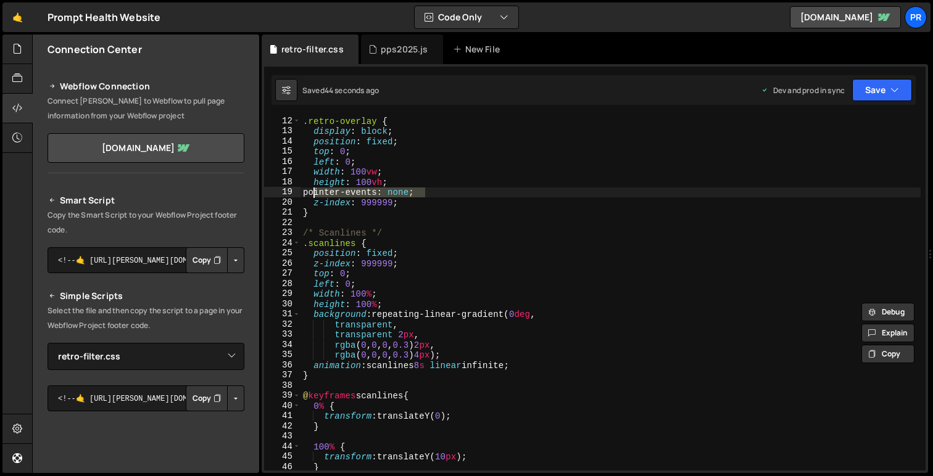
scroll to position [116, 0]
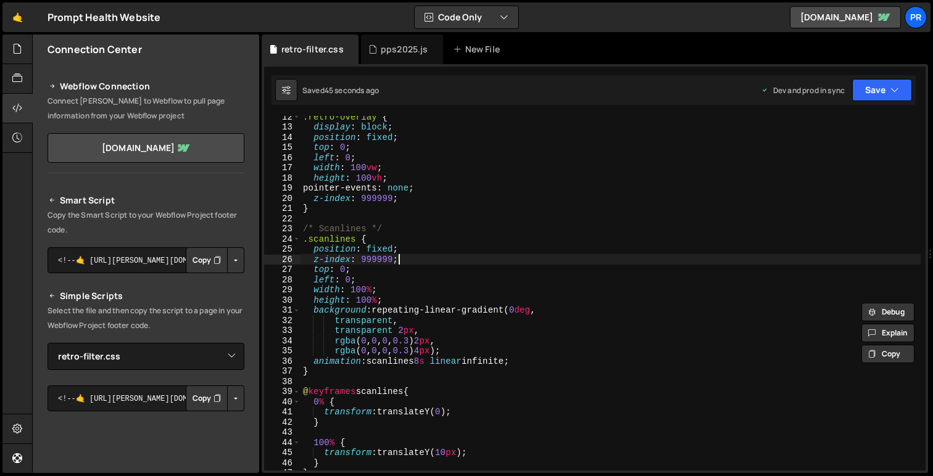
click at [412, 260] on div ".retro-overlay { display : block ; position : fixed ; top : 0 ; left : 0 ; widt…" at bounding box center [610, 299] width 620 height 375
type textarea "z-index: 999999;"
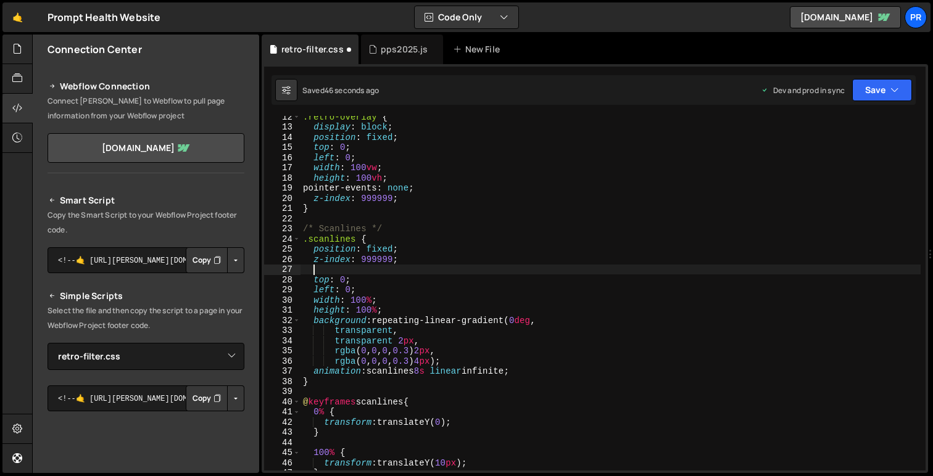
paste textarea "pointer-events: none;"
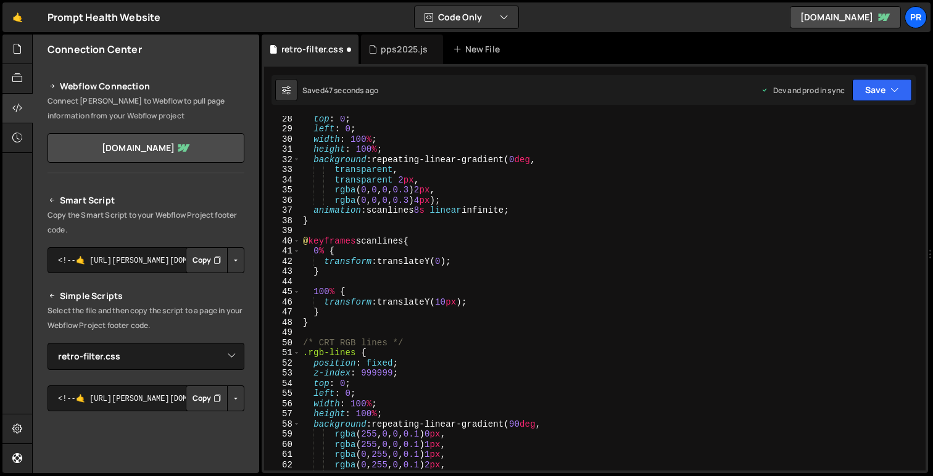
scroll to position [283, 0]
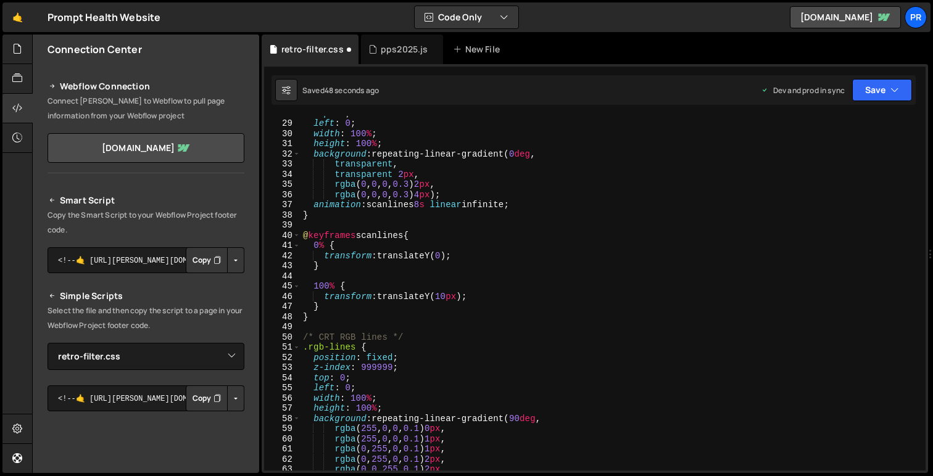
click at [401, 371] on div "top : 0 ; left : 0 ; width : 100 % ; height : 100 % ; background : repeating-li…" at bounding box center [610, 295] width 620 height 375
type textarea "z-index: 999999;"
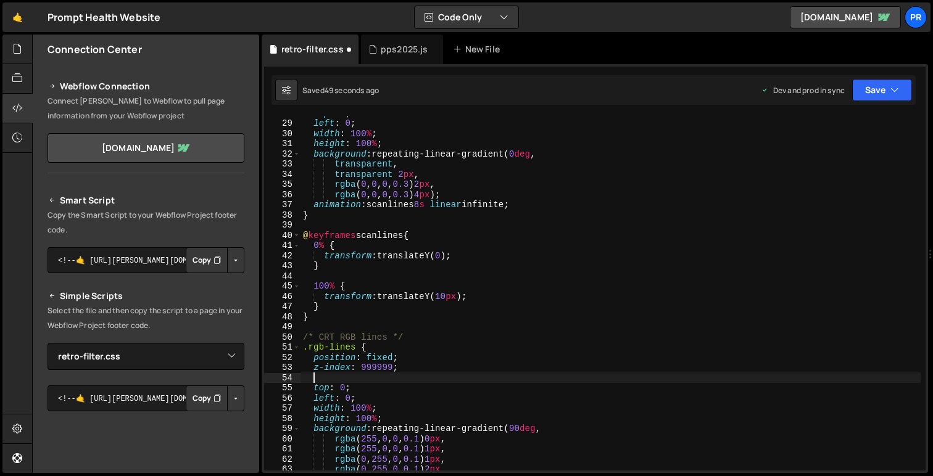
paste textarea "pointer-events: none;"
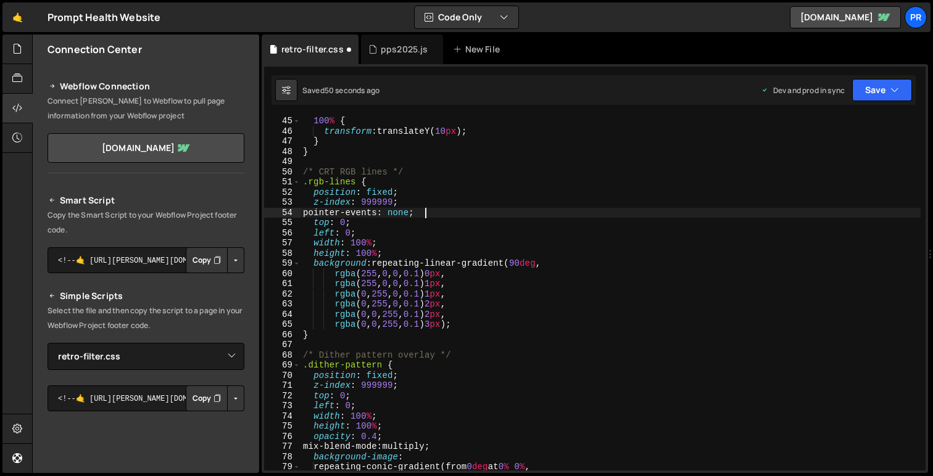
scroll to position [476, 0]
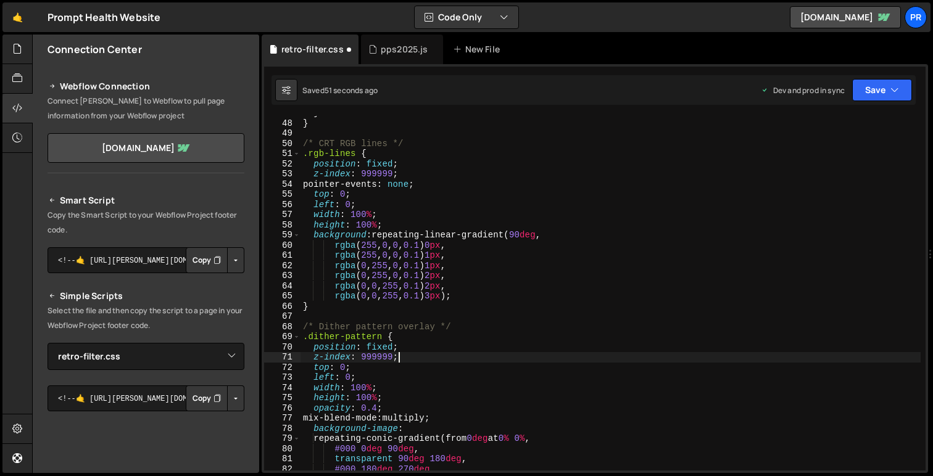
click at [412, 360] on div "} } /* CRT RGB lines */ .rgb-lines { position : fixed ; z-index : 999999 ; poin…" at bounding box center [610, 295] width 620 height 375
type textarea "z-index: 999999;"
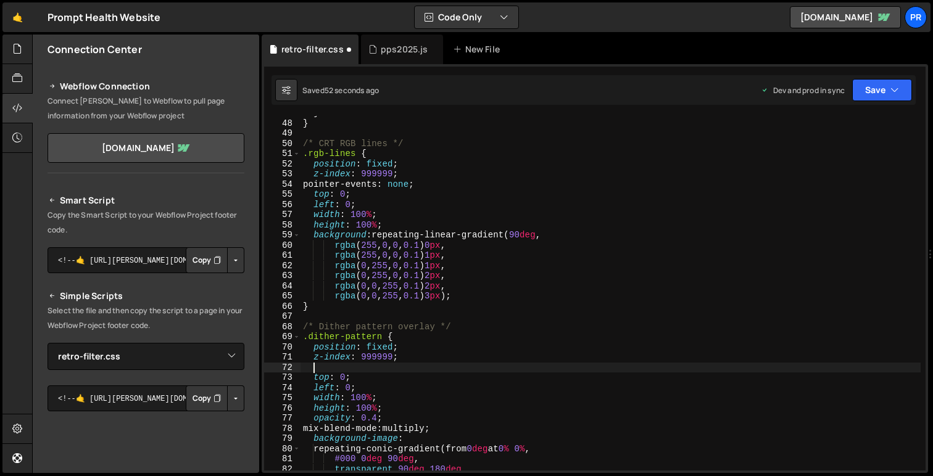
paste textarea "pointer-events: none;"
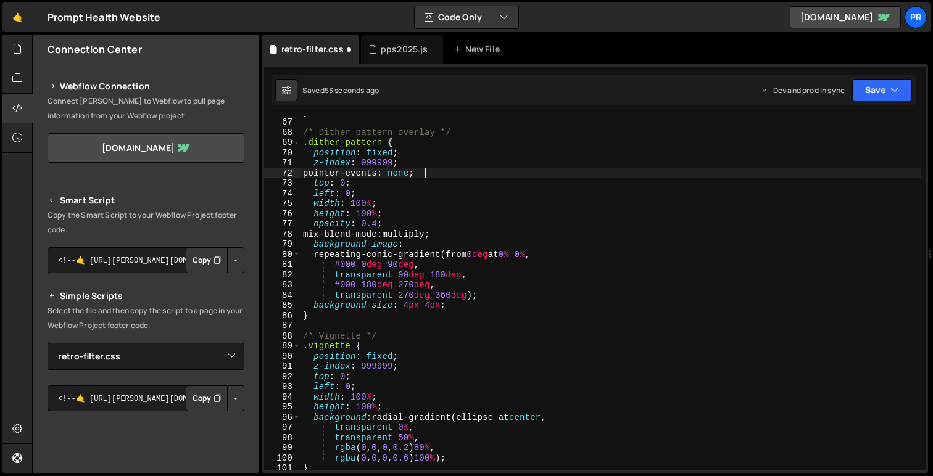
scroll to position [687, 0]
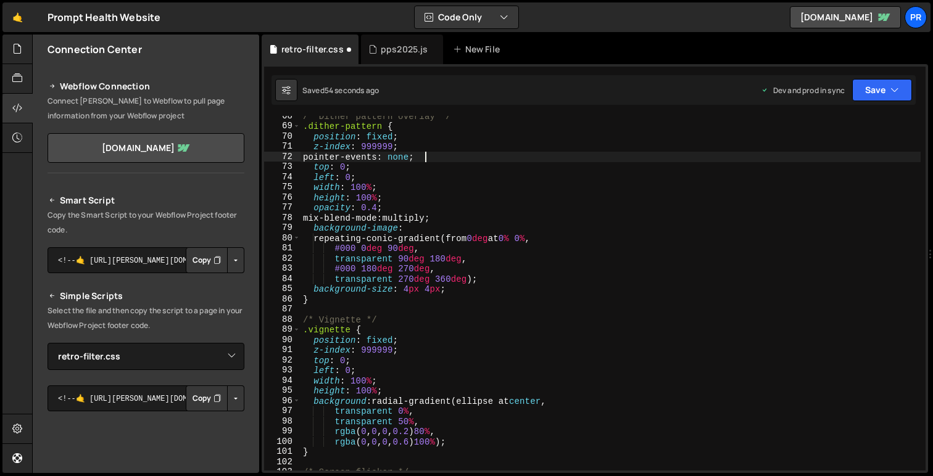
click at [406, 346] on div "/* Dither pattern overlay */ .dither-pattern { position : fixed ; z-index : 999…" at bounding box center [610, 298] width 620 height 375
type textarea "z-index: 999999;"
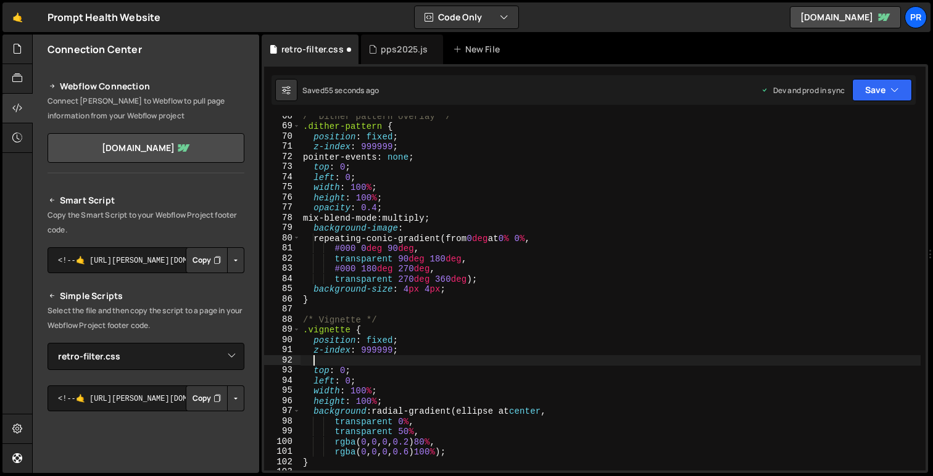
paste textarea "pointer-events: none;"
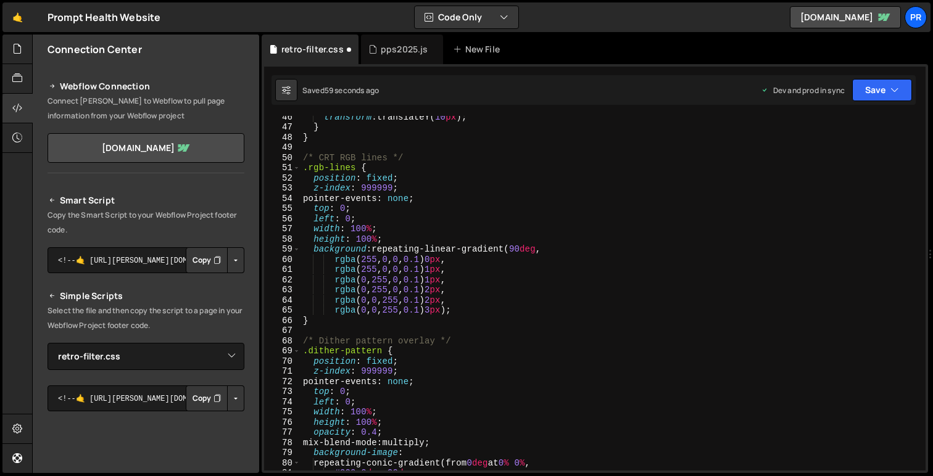
scroll to position [458, 0]
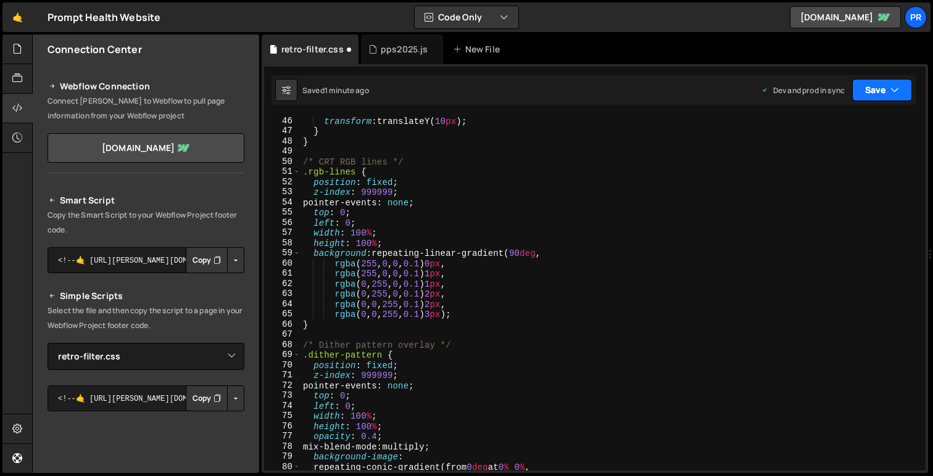
click at [889, 89] on button "Save" at bounding box center [882, 90] width 60 height 22
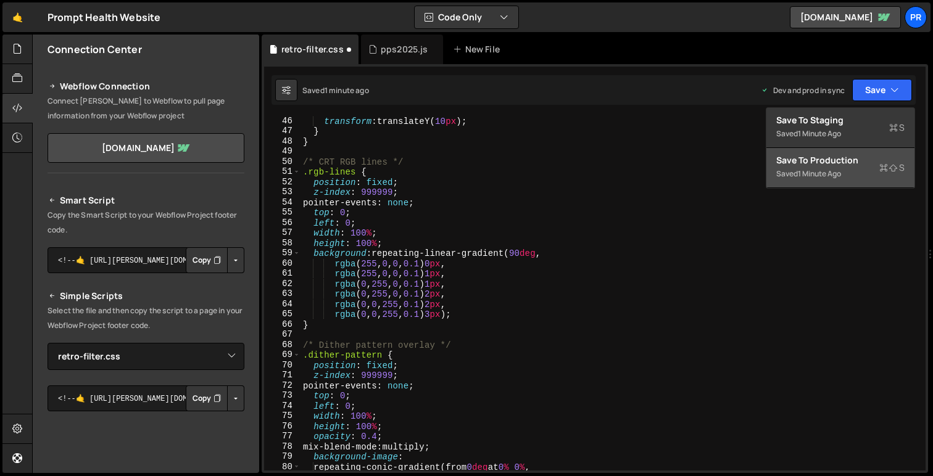
click at [870, 171] on div "Saved 1 minute ago" at bounding box center [840, 174] width 128 height 15
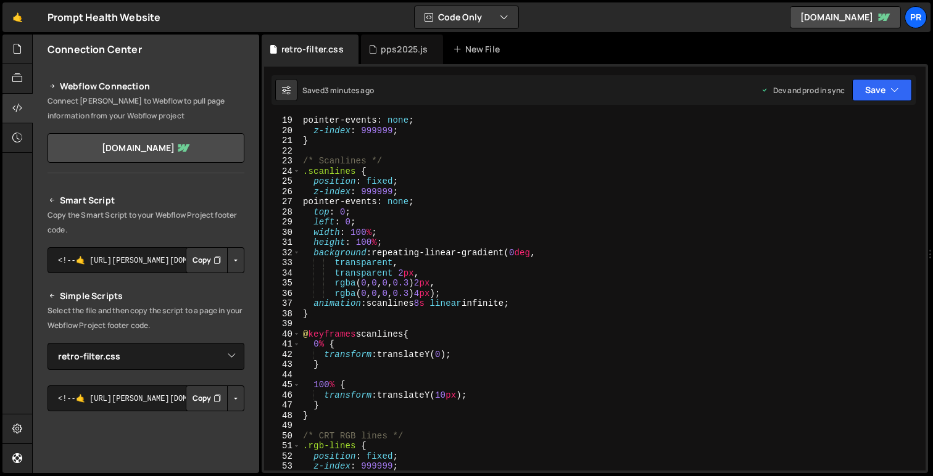
scroll to position [177, 0]
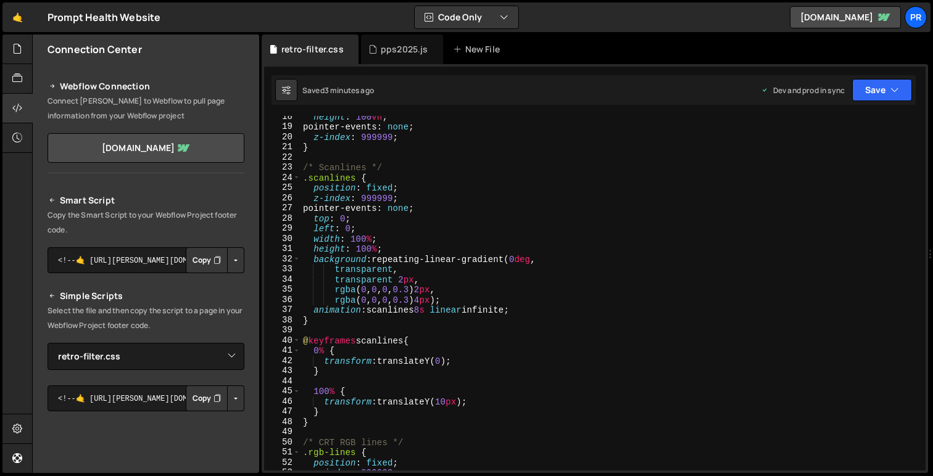
click at [373, 195] on div "height : 100 vh ; pointer-events : none ; z-index : 999999 ; } /* Scanlines */ …" at bounding box center [610, 299] width 620 height 375
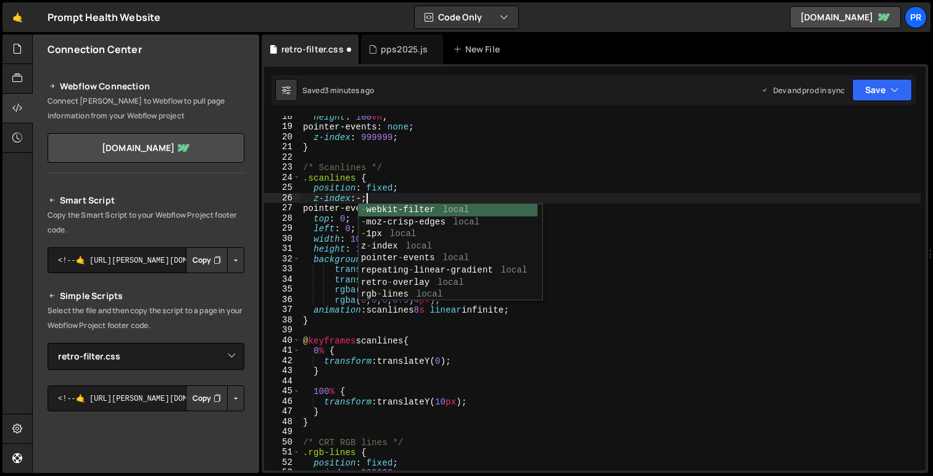
scroll to position [0, 4]
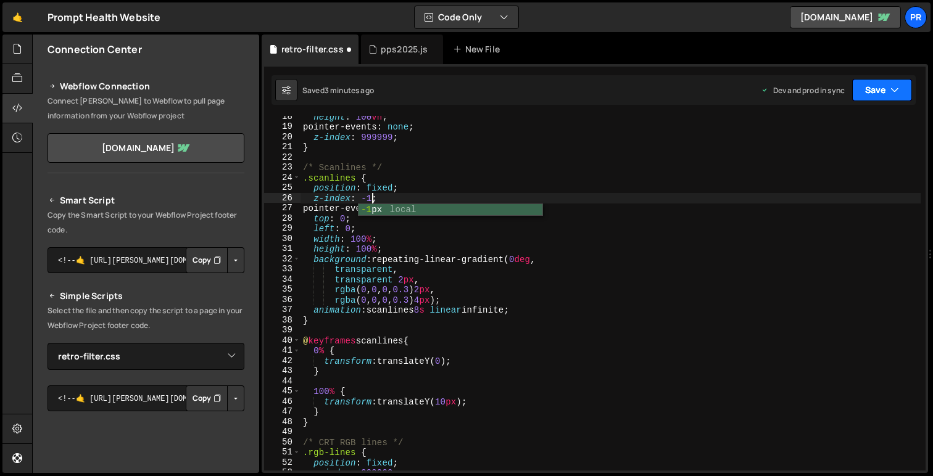
type textarea "z-index: -1;"
click at [871, 97] on button "Save" at bounding box center [882, 90] width 60 height 22
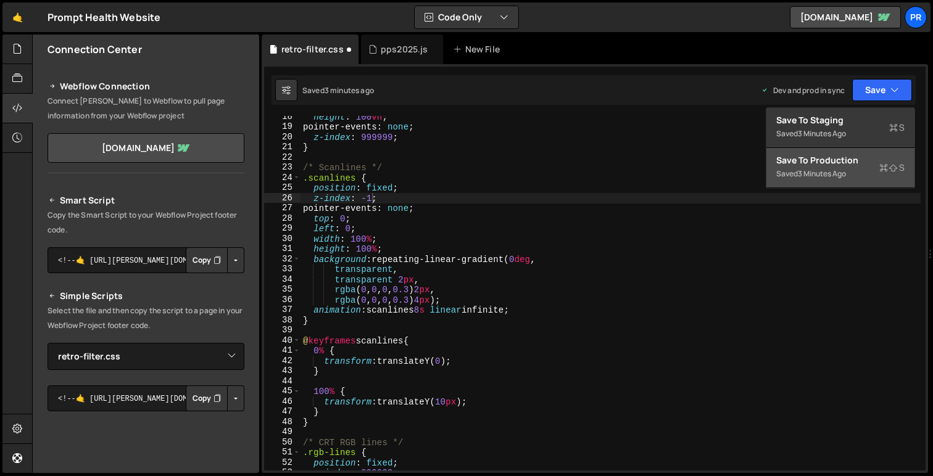
click at [839, 158] on div "Save to Production S" at bounding box center [840, 160] width 128 height 12
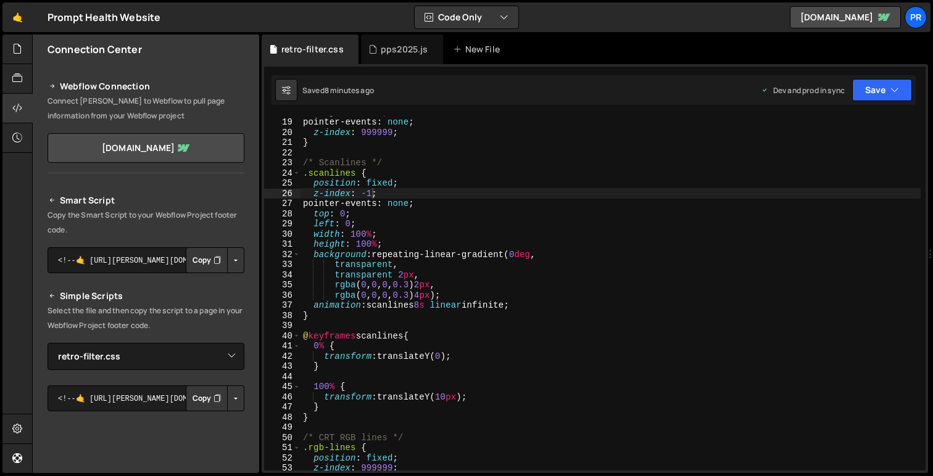
scroll to position [0, 0]
